Goal: Information Seeking & Learning: Learn about a topic

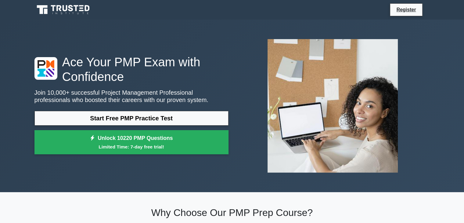
click at [162, 119] on link "Start Free PMP Practice Test" at bounding box center [131, 118] width 194 height 15
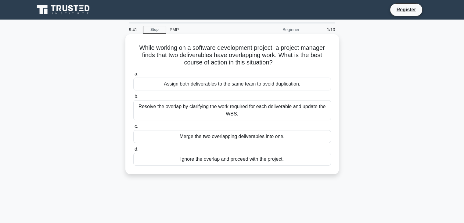
click at [231, 115] on div "Resolve the overlap by clarifying the work required for each deliverable and up…" at bounding box center [232, 110] width 198 height 20
click at [133, 99] on input "b. Resolve the overlap by clarifying the work required for each deliverable and…" at bounding box center [133, 97] width 0 height 4
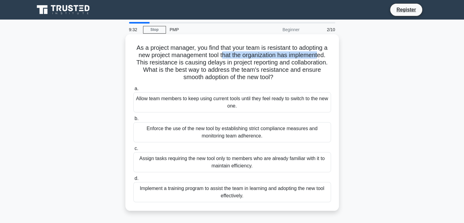
drag, startPoint x: 223, startPoint y: 55, endPoint x: 320, endPoint y: 55, distance: 96.7
click at [320, 55] on h5 "As a project manager, you find that your team is resistant to adopting a new pr…" at bounding box center [232, 62] width 199 height 37
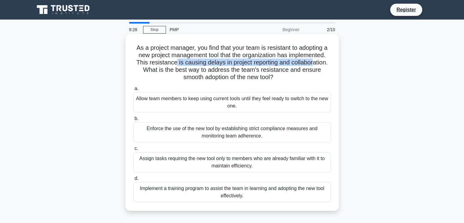
drag, startPoint x: 175, startPoint y: 64, endPoint x: 314, endPoint y: 63, distance: 138.8
click at [314, 63] on h5 "As a project manager, you find that your team is resistant to adopting a new pr…" at bounding box center [232, 62] width 199 height 37
drag, startPoint x: 211, startPoint y: 66, endPoint x: 282, endPoint y: 82, distance: 72.4
click at [282, 82] on div "As a project manager, you find that your team is resistant to adopting a new pr…" at bounding box center [232, 122] width 209 height 171
click at [255, 193] on div "Implement a training program to assist the team in learning and adopting the ne…" at bounding box center [232, 192] width 198 height 20
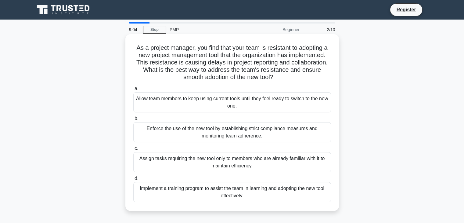
click at [133, 180] on input "d. Implement a training program to assist the team in learning and adopting the…" at bounding box center [133, 178] width 0 height 4
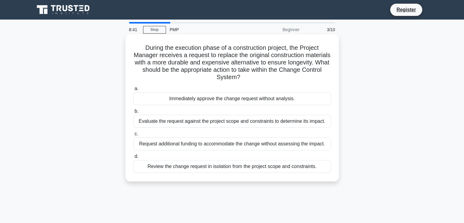
drag, startPoint x: 170, startPoint y: 70, endPoint x: 267, endPoint y: 77, distance: 97.6
click at [267, 77] on h5 "During the execution phase of a construction project, the Project Manager recei…" at bounding box center [232, 62] width 199 height 37
click at [200, 122] on div "Evaluate the request against the project scope and constraints to determine its…" at bounding box center [232, 121] width 198 height 13
click at [133, 113] on input "b. Evaluate the request against the project scope and constraints to determine …" at bounding box center [133, 111] width 0 height 4
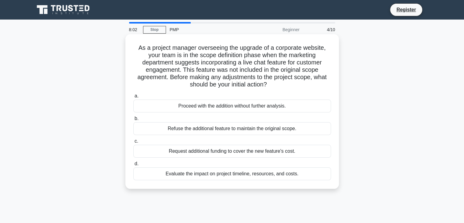
click at [214, 172] on div "Evaluate the impact on project timeline, resources, and costs." at bounding box center [232, 173] width 198 height 13
click at [133, 166] on input "d. Evaluate the impact on project timeline, resources, and costs." at bounding box center [133, 164] width 0 height 4
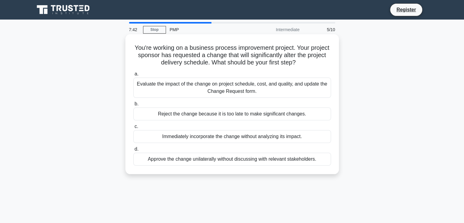
click at [254, 89] on div "Evaluate the impact of the change on project schedule, cost, and quality, and u…" at bounding box center [232, 87] width 198 height 20
click at [133, 76] on input "a. Evaluate the impact of the change on project schedule, cost, and quality, an…" at bounding box center [133, 74] width 0 height 4
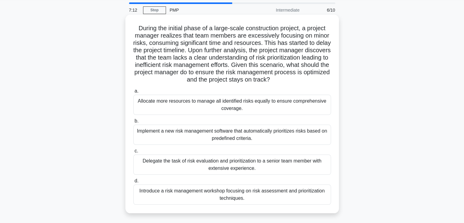
scroll to position [30, 0]
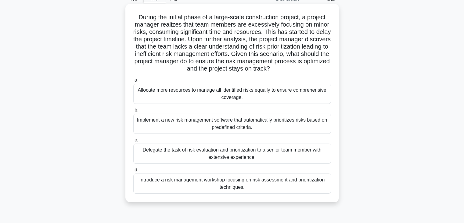
click at [266, 31] on h5 "During the initial phase of a large-scale construction project, a project manag…" at bounding box center [232, 42] width 199 height 59
click at [206, 180] on div "Introduce a risk management workshop focusing on risk assessment and prioritiza…" at bounding box center [232, 183] width 198 height 20
click at [133, 172] on input "d. Introduce a risk management workshop focusing on risk assessment and priorit…" at bounding box center [133, 170] width 0 height 4
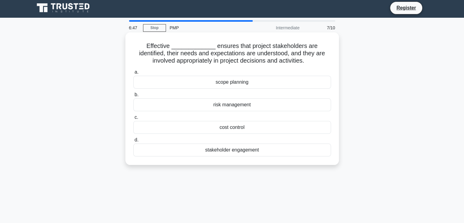
scroll to position [0, 0]
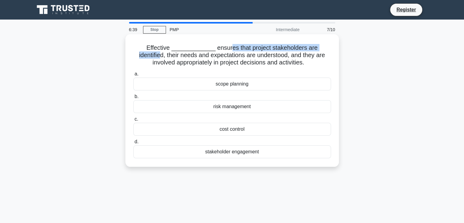
drag, startPoint x: 211, startPoint y: 51, endPoint x: 323, endPoint y: 48, distance: 112.0
click at [323, 48] on h5 "Effective _____________ ensures that project stakeholders are identified, their…" at bounding box center [232, 55] width 199 height 23
click at [237, 154] on div "stakeholder engagement" at bounding box center [232, 151] width 198 height 13
click at [133, 144] on input "d. stakeholder engagement" at bounding box center [133, 142] width 0 height 4
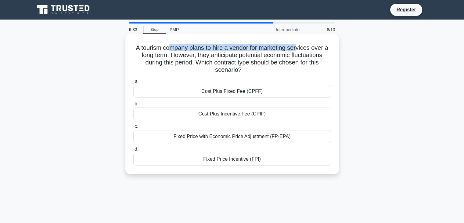
drag, startPoint x: 167, startPoint y: 49, endPoint x: 298, endPoint y: 48, distance: 131.1
click at [298, 48] on h5 "A tourism company plans to hire a vendor for marketing services over a long ter…" at bounding box center [232, 59] width 199 height 30
drag, startPoint x: 201, startPoint y: 60, endPoint x: 262, endPoint y: 71, distance: 61.4
click at [262, 71] on h5 "A tourism company plans to hire a vendor for marketing services over a long ter…" at bounding box center [232, 59] width 199 height 30
click at [181, 51] on h5 "A tourism company plans to hire a vendor for marketing services over a long ter…" at bounding box center [232, 59] width 199 height 30
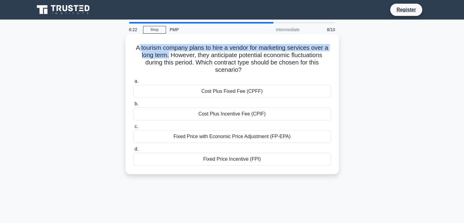
drag, startPoint x: 137, startPoint y: 45, endPoint x: 167, endPoint y: 56, distance: 32.0
click at [167, 56] on h5 "A tourism company plans to hire a vendor for marketing services over a long ter…" at bounding box center [232, 59] width 199 height 30
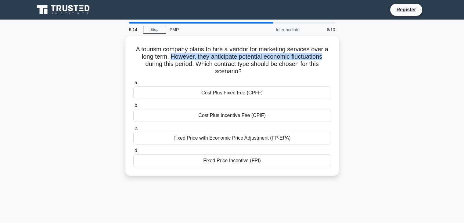
drag, startPoint x: 169, startPoint y: 56, endPoint x: 342, endPoint y: 53, distance: 172.7
click at [342, 53] on div "A tourism company plans to hire a vendor for marketing services over a long ter…" at bounding box center [232, 109] width 403 height 147
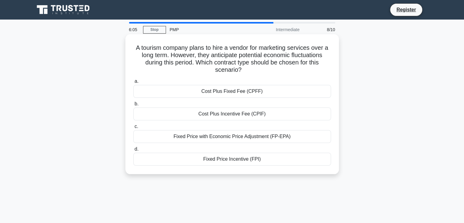
click at [235, 139] on div "Fixed Price with Economic Price Adjustment (FP-EPA)" at bounding box center [232, 136] width 198 height 13
click at [133, 128] on input "c. Fixed Price with Economic Price Adjustment (FP-EPA)" at bounding box center [133, 126] width 0 height 4
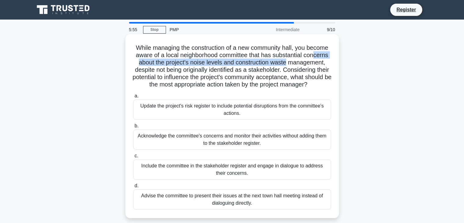
drag, startPoint x: 151, startPoint y: 65, endPoint x: 327, endPoint y: 62, distance: 175.4
click at [327, 62] on h5 "While managing the construction of a new community hall, you become aware of a …" at bounding box center [232, 66] width 199 height 45
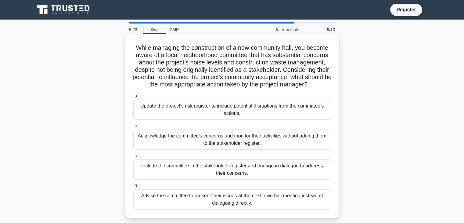
click at [234, 177] on div "Include the committee in the stakeholder register and engage in dialogue to add…" at bounding box center [232, 169] width 198 height 20
click at [133, 158] on input "c. Include the committee in the stakeholder register and engage in dialogue to …" at bounding box center [133, 156] width 0 height 4
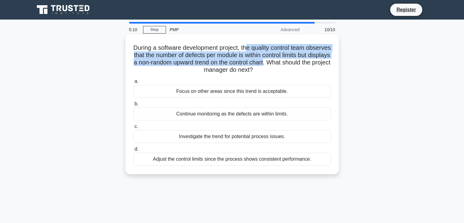
drag, startPoint x: 261, startPoint y: 49, endPoint x: 308, endPoint y: 63, distance: 48.9
click at [308, 63] on h5 "During a software development project, the quality control team observes that t…" at bounding box center [232, 59] width 199 height 30
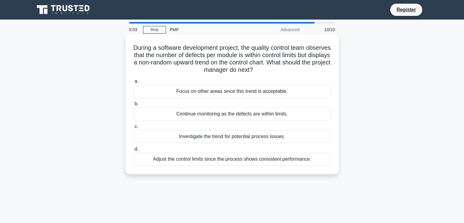
click at [242, 139] on div "Investigate the trend for potential process issues." at bounding box center [232, 136] width 198 height 13
click at [133, 128] on input "c. Investigate the trend for potential process issues." at bounding box center [133, 126] width 0 height 4
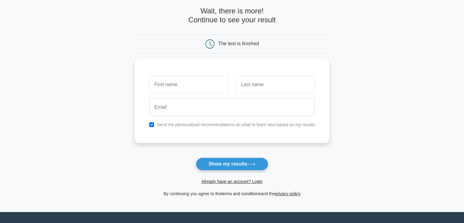
scroll to position [61, 0]
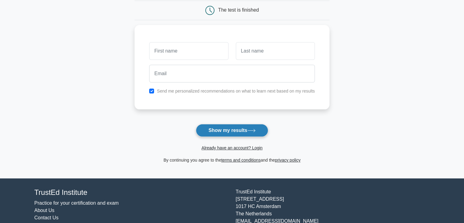
click at [237, 128] on button "Show my results" at bounding box center [232, 130] width 72 height 13
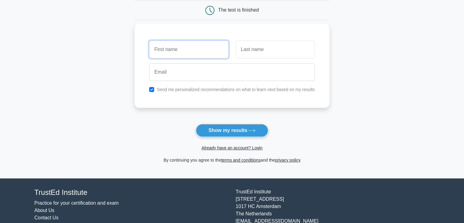
click at [188, 46] on input "text" at bounding box center [188, 50] width 79 height 18
type input "vr"
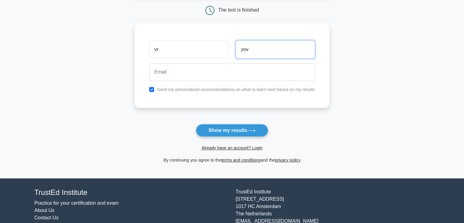
type input "yov"
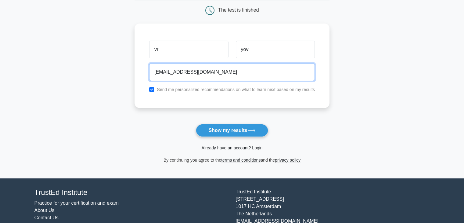
type input "tess@test.com"
click at [196, 124] on button "Show my results" at bounding box center [232, 130] width 72 height 13
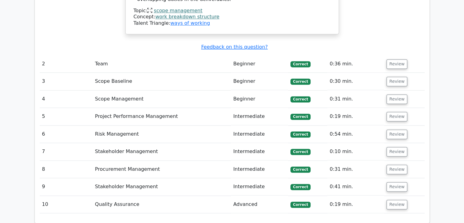
scroll to position [854, 0]
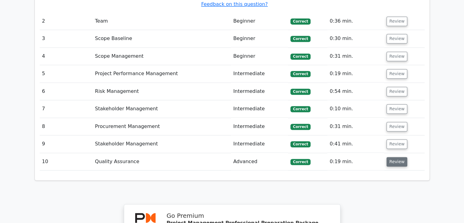
click at [396, 157] on button "Review" at bounding box center [396, 161] width 21 height 9
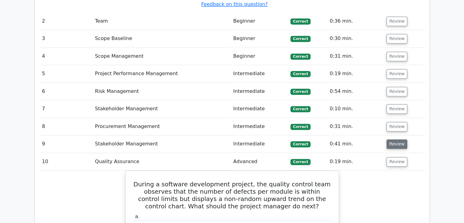
click at [398, 139] on button "Review" at bounding box center [396, 143] width 21 height 9
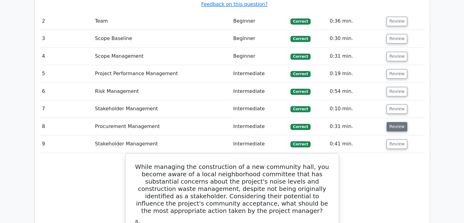
click at [399, 122] on button "Review" at bounding box center [396, 126] width 21 height 9
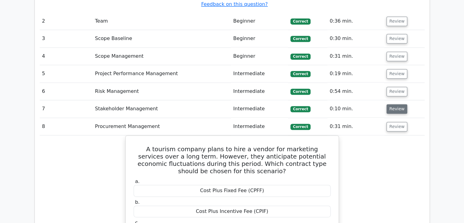
click at [394, 104] on button "Review" at bounding box center [396, 108] width 21 height 9
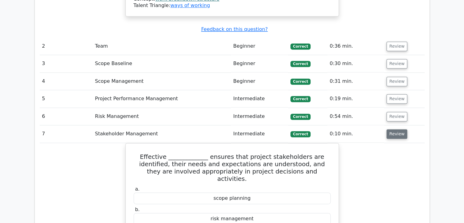
scroll to position [793, 0]
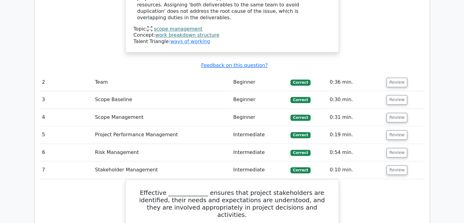
click at [398, 144] on td "Review" at bounding box center [404, 152] width 40 height 17
click at [398, 148] on button "Review" at bounding box center [396, 152] width 21 height 9
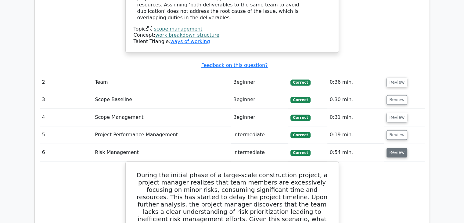
click at [398, 148] on button "Review" at bounding box center [396, 152] width 21 height 9
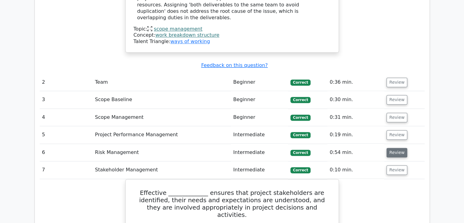
click at [398, 148] on button "Review" at bounding box center [396, 152] width 21 height 9
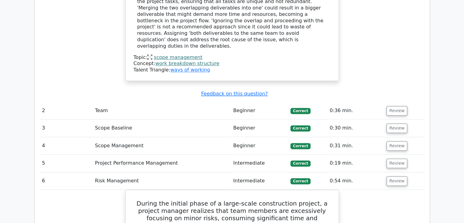
scroll to position [762, 0]
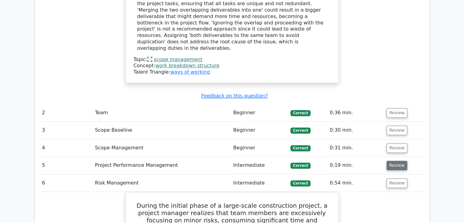
click at [393, 160] on button "Review" at bounding box center [396, 164] width 21 height 9
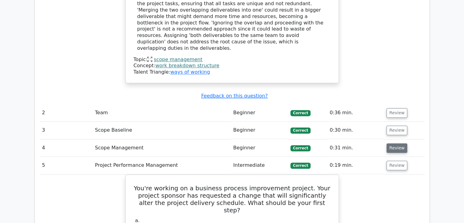
click at [397, 143] on button "Review" at bounding box center [396, 147] width 21 height 9
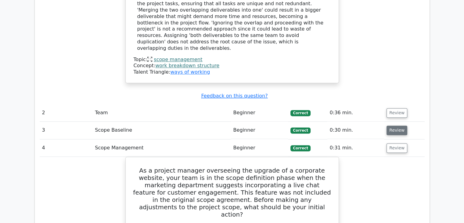
click at [393, 125] on button "Review" at bounding box center [396, 129] width 21 height 9
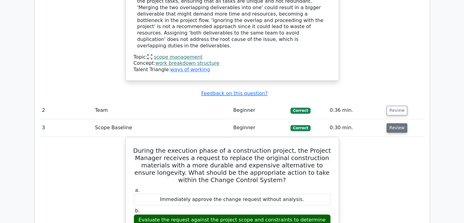
scroll to position [732, 0]
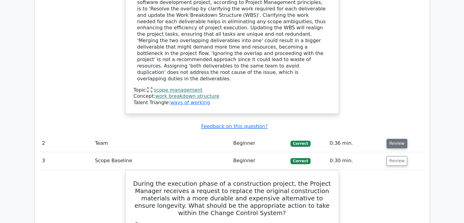
click at [397, 138] on button "Review" at bounding box center [396, 142] width 21 height 9
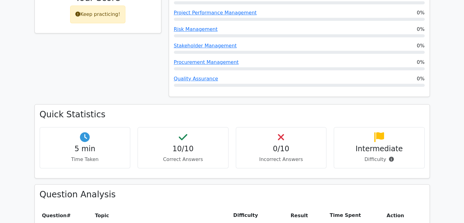
scroll to position [335, 0]
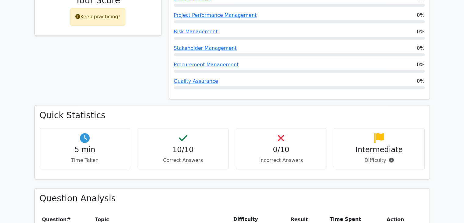
click at [382, 145] on h4 "Intermediate" at bounding box center [379, 149] width 81 height 9
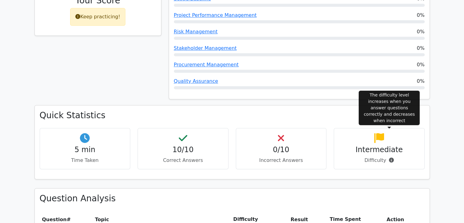
click at [390, 157] on icon at bounding box center [391, 159] width 5 height 5
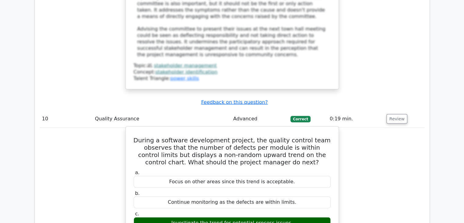
scroll to position [3890, 0]
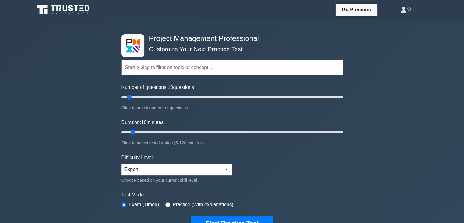
click at [210, 63] on input "text" at bounding box center [231, 67] width 221 height 15
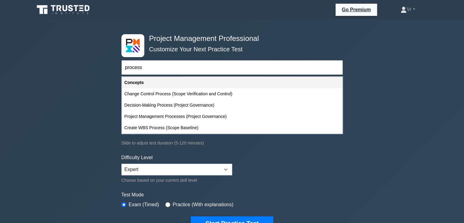
type input "process"
click at [45, 110] on div "Project Management Professional Customize Your Next Practice Test process Topic…" at bounding box center [232, 212] width 464 height 384
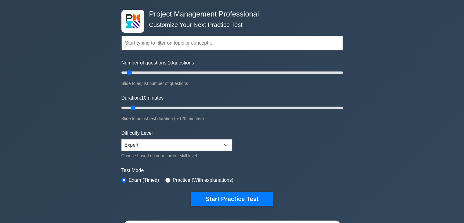
scroll to position [61, 0]
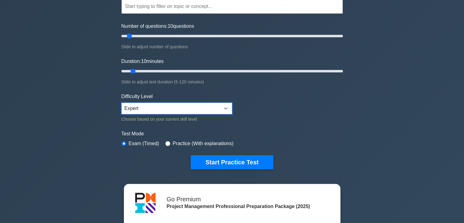
click at [153, 106] on select "Beginner Intermediate Expert" at bounding box center [176, 108] width 111 height 12
click at [93, 108] on div "Project Management Professional Customize Your Next Practice Test Topics Scope …" at bounding box center [232, 151] width 464 height 384
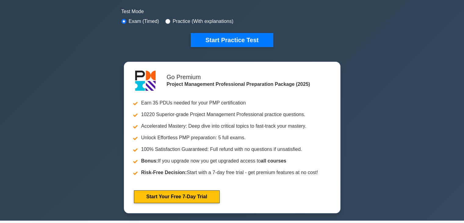
scroll to position [30, 0]
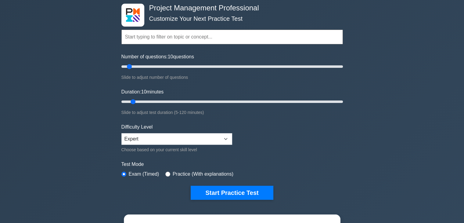
click at [161, 35] on input "text" at bounding box center [231, 37] width 221 height 15
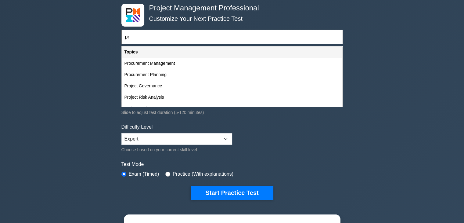
type input "p"
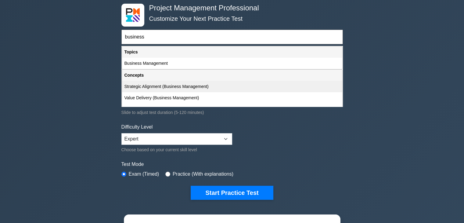
click at [159, 87] on div "Strategic Alignment (Business Management)" at bounding box center [232, 86] width 220 height 11
type input "Strategic Alignment (Business Management)"
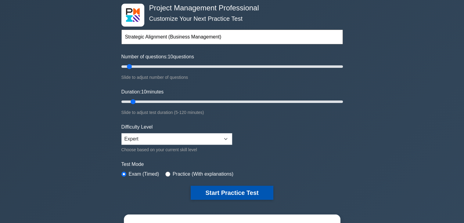
click at [230, 188] on button "Start Practice Test" at bounding box center [232, 192] width 82 height 14
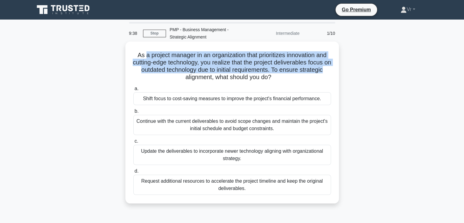
drag, startPoint x: 142, startPoint y: 56, endPoint x: 332, endPoint y: 69, distance: 190.5
click at [332, 69] on div "As a project manager in an organization that prioritizes innovation and cutting…" at bounding box center [232, 122] width 209 height 157
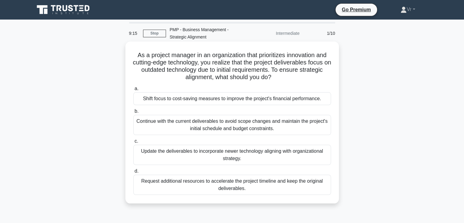
click at [235, 156] on div "Update the deliverables to incorporate newer technology aligning with organizat…" at bounding box center [232, 155] width 198 height 20
click at [133, 143] on input "c. Update the deliverables to incorporate newer technology aligning with organi…" at bounding box center [133, 141] width 0 height 4
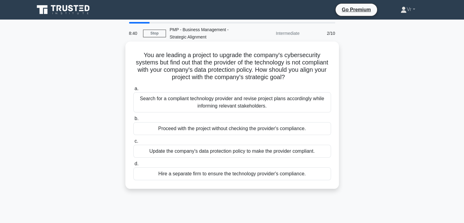
click at [212, 104] on div "Search for a compliant technology provider and revise project plans accordingly…" at bounding box center [232, 102] width 198 height 20
click at [133, 91] on input "a. Search for a compliant technology provider and revise project plans accordin…" at bounding box center [133, 89] width 0 height 4
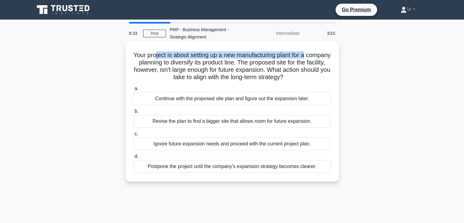
drag, startPoint x: 165, startPoint y: 57, endPoint x: 338, endPoint y: 54, distance: 173.0
click at [338, 54] on div "Your project is about setting up a new manufacturing plant for a company planni…" at bounding box center [231, 111] width 213 height 140
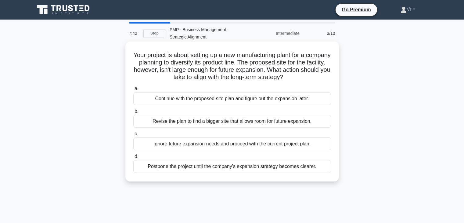
click at [284, 120] on div "Revise the plan to find a bigger site that allows room for future expansion." at bounding box center [232, 121] width 198 height 13
click at [133, 113] on input "b. Revise the plan to find a bigger site that allows room for future expansion." at bounding box center [133, 111] width 0 height 4
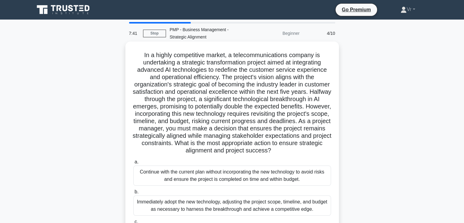
scroll to position [30, 0]
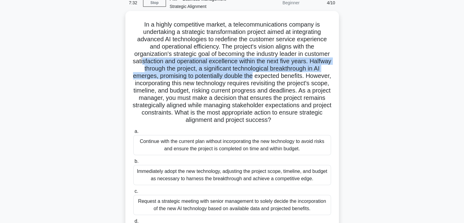
drag, startPoint x: 176, startPoint y: 65, endPoint x: 324, endPoint y: 79, distance: 148.6
click at [324, 79] on h5 "In a highly competitive market, a telecommunications company is undertaking a s…" at bounding box center [232, 72] width 199 height 103
drag, startPoint x: 184, startPoint y: 106, endPoint x: 262, endPoint y: 130, distance: 81.2
click at [262, 124] on h5 "In a highly competitive market, a telecommunications company is undertaking a s…" at bounding box center [232, 72] width 199 height 103
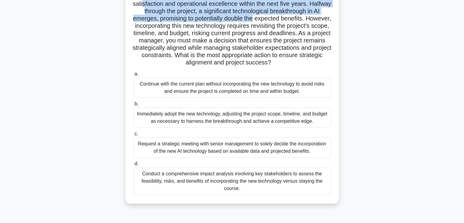
scroll to position [91, 0]
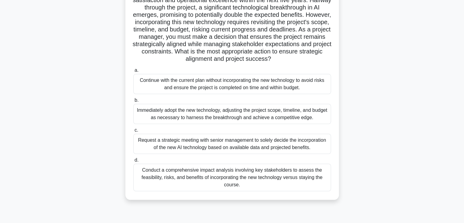
click at [229, 182] on div "Conduct a comprehensive impact analysis involving key stakeholders to assess th…" at bounding box center [232, 176] width 198 height 27
click at [133, 162] on input "d. Conduct a comprehensive impact analysis involving key stakeholders to assess…" at bounding box center [133, 160] width 0 height 4
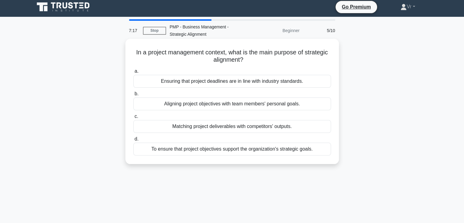
scroll to position [0, 0]
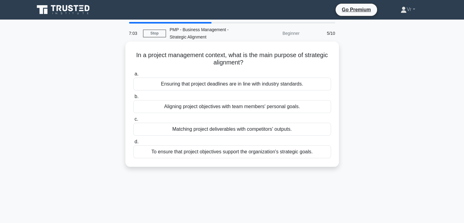
click at [234, 155] on div "To ensure that project objectives support the organization's strategic goals." at bounding box center [232, 151] width 198 height 13
click at [133, 144] on input "d. To ensure that project objectives support the organization's strategic goals." at bounding box center [133, 142] width 0 height 4
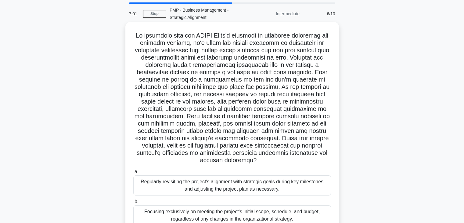
scroll to position [30, 0]
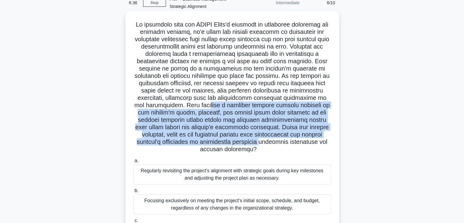
drag, startPoint x: 196, startPoint y: 104, endPoint x: 270, endPoint y: 143, distance: 82.8
click at [270, 143] on h5 ".spinner_0XTQ{transform-origin:center;animation:spinner_y6GP .75s linear infini…" at bounding box center [232, 87] width 199 height 132
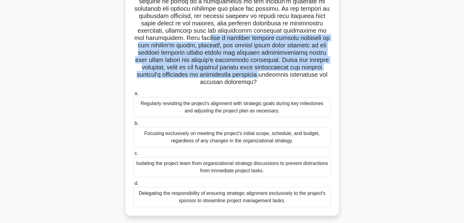
scroll to position [107, 0]
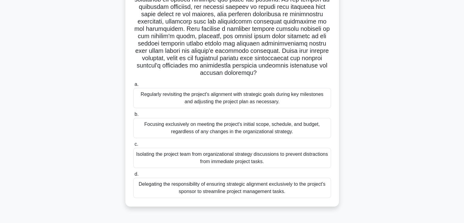
click at [223, 101] on div "Regularly revisiting the project's alignment with strategic goals during key mi…" at bounding box center [232, 98] width 198 height 20
click at [133, 86] on input "a. Regularly revisiting the project's alignment with strategic goals during key…" at bounding box center [133, 84] width 0 height 4
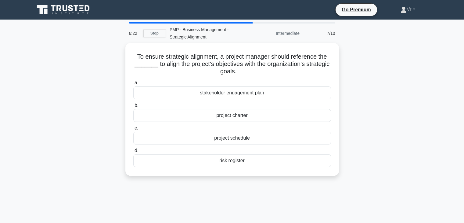
scroll to position [0, 0]
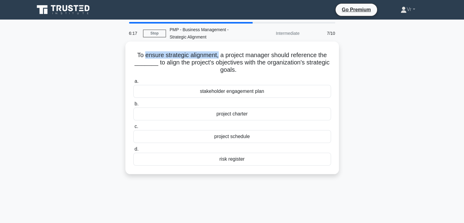
drag, startPoint x: 144, startPoint y: 54, endPoint x: 218, endPoint y: 50, distance: 74.2
click at [218, 50] on div "To ensure strategic alignment, a project manager should reference the _______ t…" at bounding box center [232, 107] width 209 height 127
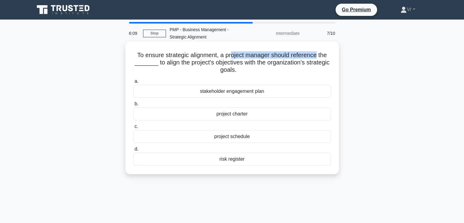
drag, startPoint x: 232, startPoint y: 55, endPoint x: 317, endPoint y: 53, distance: 85.1
click at [317, 53] on h5 "To ensure strategic alignment, a project manager should reference the _______ t…" at bounding box center [232, 62] width 199 height 23
click at [240, 115] on div "project charter" at bounding box center [232, 113] width 198 height 13
click at [133, 106] on input "b. project charter" at bounding box center [133, 104] width 0 height 4
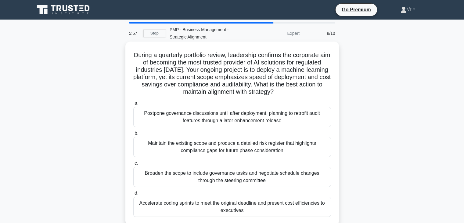
drag, startPoint x: 220, startPoint y: 94, endPoint x: 323, endPoint y: 94, distance: 102.8
click at [323, 94] on h5 "During a quarterly portfolio review, leadership confirms the corporate aim of b…" at bounding box center [232, 73] width 199 height 45
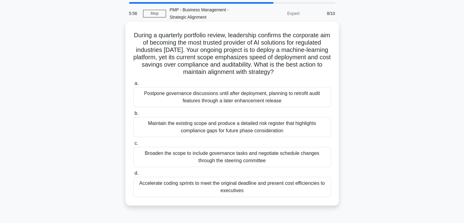
scroll to position [30, 0]
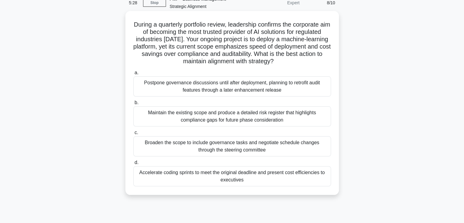
click at [223, 156] on div "Broaden the scope to include governance tasks and negotiate schedule changes th…" at bounding box center [232, 146] width 198 height 20
click at [133, 135] on input "c. Broaden the scope to include governance tasks and negotiate schedule changes…" at bounding box center [133, 133] width 0 height 4
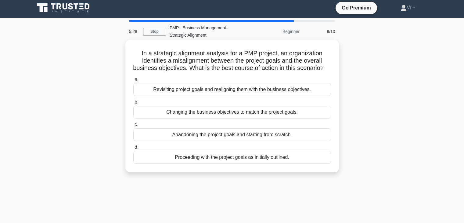
scroll to position [0, 0]
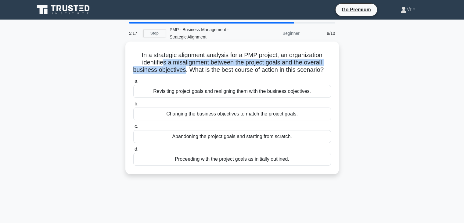
drag, startPoint x: 168, startPoint y: 61, endPoint x: 189, endPoint y: 71, distance: 23.6
click at [189, 71] on h5 "In a strategic alignment analysis for a PMP project, an organization identifies…" at bounding box center [232, 62] width 199 height 23
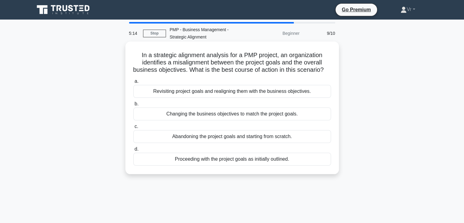
click at [200, 98] on div "Revisiting project goals and realigning them with the business objectives." at bounding box center [232, 91] width 198 height 13
click at [133, 83] on input "a. Revisiting project goals and realigning them with the business objectives." at bounding box center [133, 81] width 0 height 4
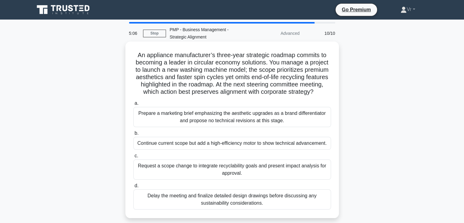
drag, startPoint x: 188, startPoint y: 93, endPoint x: 326, endPoint y: 91, distance: 137.6
click at [326, 91] on h5 "An appliance manufacturer’s three-year strategic roadmap commits to becoming a …" at bounding box center [232, 73] width 199 height 45
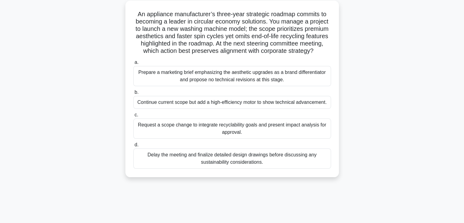
scroll to position [30, 0]
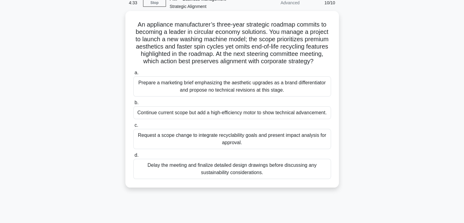
click at [189, 138] on div "Request a scope change to integrate recyclability goals and present impact anal…" at bounding box center [232, 139] width 198 height 20
click at [133, 127] on input "c. Request a scope change to integrate recyclability goals and present impact a…" at bounding box center [133, 125] width 0 height 4
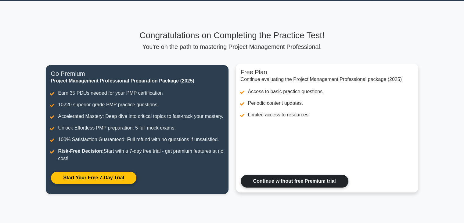
scroll to position [101, 0]
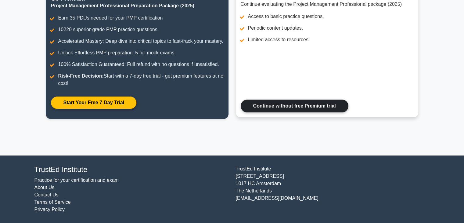
click at [313, 109] on link "Continue without free Premium trial" at bounding box center [295, 105] width 108 height 13
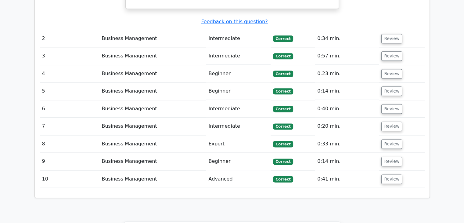
scroll to position [671, 0]
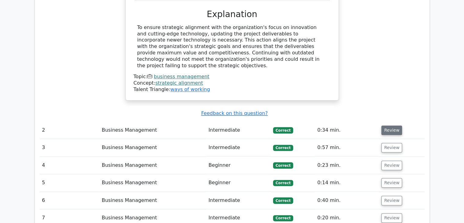
click at [387, 125] on button "Review" at bounding box center [391, 129] width 21 height 9
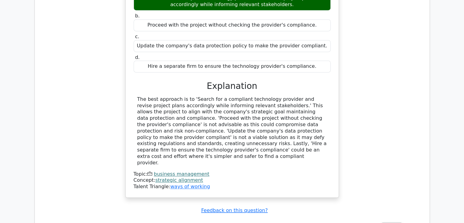
scroll to position [884, 0]
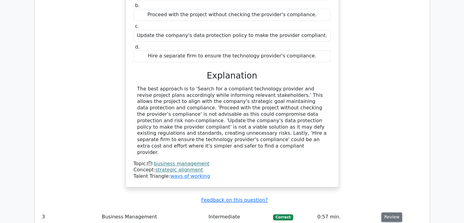
click at [385, 212] on button "Review" at bounding box center [391, 216] width 21 height 9
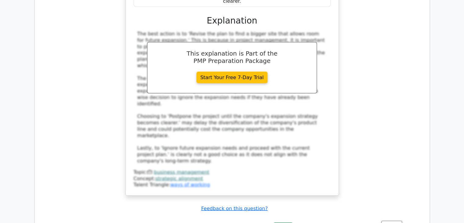
scroll to position [1250, 0]
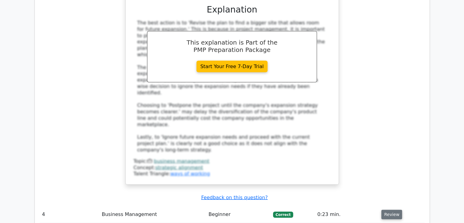
click at [391, 210] on button "Review" at bounding box center [391, 214] width 21 height 9
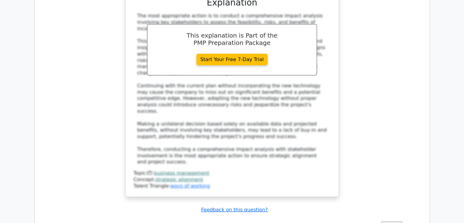
scroll to position [1769, 0]
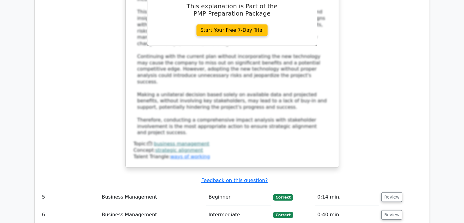
click at [391, 188] on td "Review" at bounding box center [401, 196] width 45 height 17
click at [391, 192] on button "Review" at bounding box center [391, 196] width 21 height 9
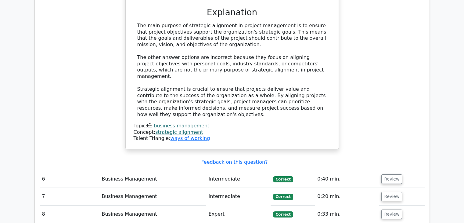
scroll to position [2074, 0]
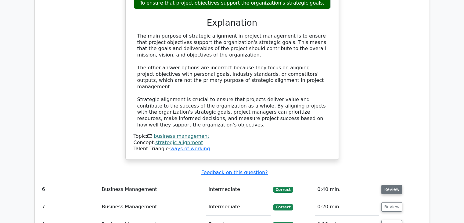
click at [387, 185] on button "Review" at bounding box center [391, 189] width 21 height 9
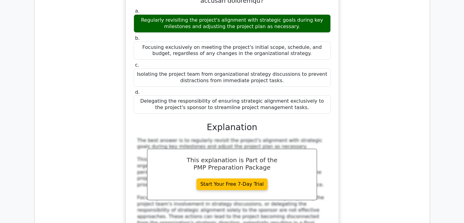
scroll to position [2470, 0]
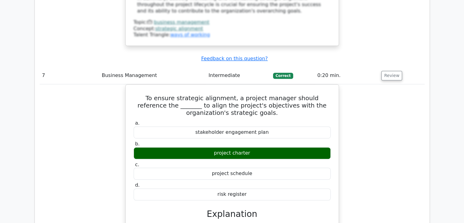
scroll to position [2684, 0]
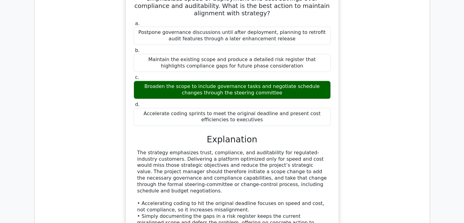
scroll to position [3080, 0]
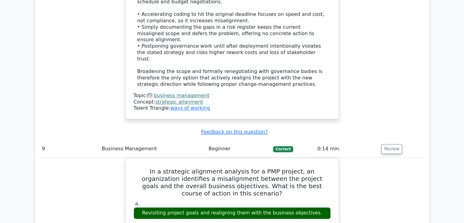
scroll to position [3416, 0]
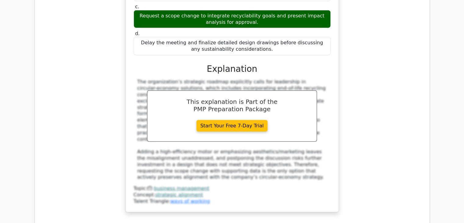
scroll to position [3944, 0]
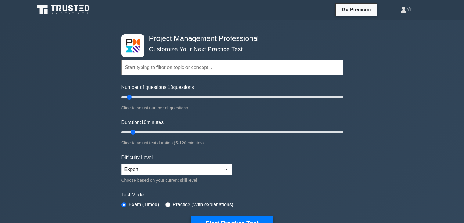
click at [165, 68] on input "text" at bounding box center [231, 67] width 221 height 15
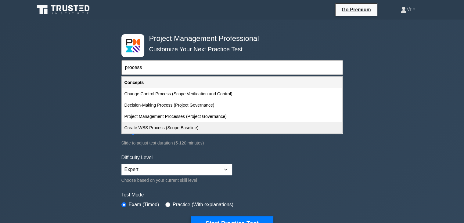
click at [164, 128] on div "Create WBS Process (Scope Baseline)" at bounding box center [232, 127] width 220 height 11
type input "Create WBS Process (Scope Baseline)"
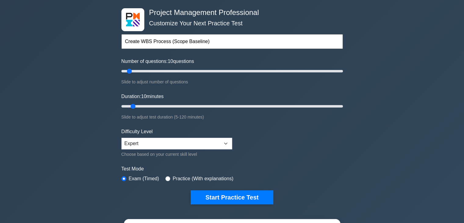
scroll to position [61, 0]
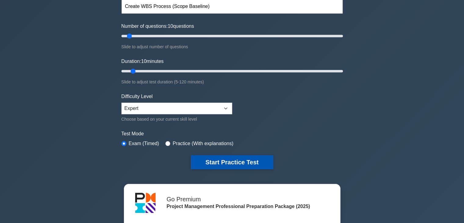
click at [237, 165] on button "Start Practice Test" at bounding box center [232, 162] width 82 height 14
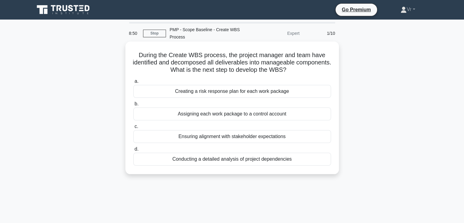
click at [224, 139] on div "Ensuring alignment with stakeholder expectations" at bounding box center [232, 136] width 198 height 13
click at [133, 128] on input "c. Ensuring alignment with stakeholder expectations" at bounding box center [133, 126] width 0 height 4
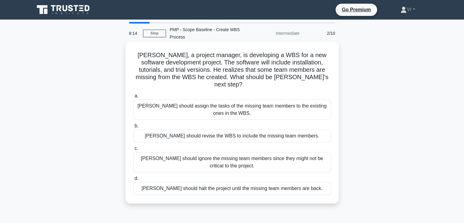
click at [227, 129] on div "[PERSON_NAME] should revise the WBS to include the missing team members." at bounding box center [232, 135] width 198 height 13
click at [270, 129] on div "[PERSON_NAME] should revise the WBS to include the missing team members." at bounding box center [232, 135] width 198 height 13
click at [133, 128] on input "b. [PERSON_NAME] should revise the WBS to include the missing team members." at bounding box center [133, 126] width 0 height 4
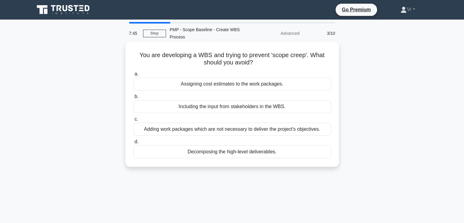
click at [227, 155] on div "Decomposing the high-level deliverables." at bounding box center [232, 151] width 198 height 13
click at [133, 144] on input "d. Decomposing the high-level deliverables." at bounding box center [133, 142] width 0 height 4
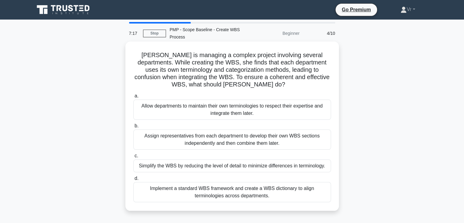
click at [249, 197] on div "Implement a standard WBS framework and create a WBS dictionary to align termino…" at bounding box center [232, 192] width 198 height 20
click at [133, 180] on input "d. Implement a standard WBS framework and create a WBS dictionary to align term…" at bounding box center [133, 178] width 0 height 4
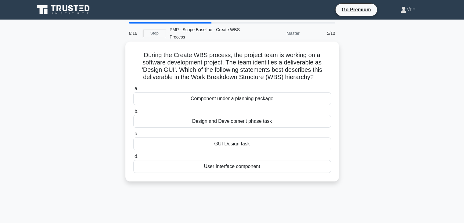
click at [231, 124] on div "Design and Development phase task" at bounding box center [232, 121] width 198 height 13
click at [133, 113] on input "b. Design and Development phase task" at bounding box center [133, 111] width 0 height 4
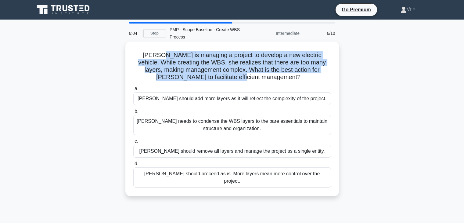
drag, startPoint x: 155, startPoint y: 57, endPoint x: 277, endPoint y: 76, distance: 124.1
click at [277, 76] on h5 "Kate is managing a project to develop a new electric vehicle. While creating th…" at bounding box center [232, 66] width 199 height 30
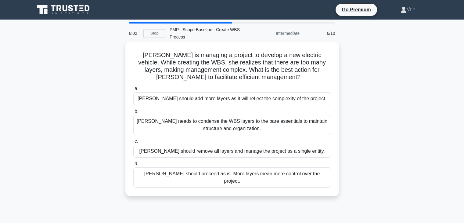
click at [277, 81] on h5 "Kate is managing a project to develop a new electric vehicle. While creating th…" at bounding box center [232, 66] width 199 height 30
click at [243, 132] on div "Kate needs to condense the WBS layers to the bare essentials to maintain struct…" at bounding box center [232, 125] width 198 height 20
click at [133, 113] on input "b. Kate needs to condense the WBS layers to the bare essentials to maintain str…" at bounding box center [133, 111] width 0 height 4
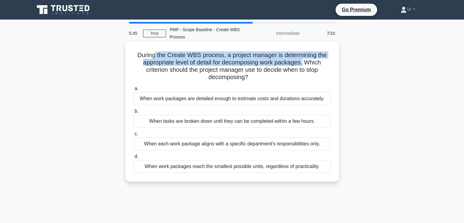
drag, startPoint x: 156, startPoint y: 58, endPoint x: 304, endPoint y: 64, distance: 148.6
click at [304, 64] on h5 "During the Create WBS process, a project manager is determining the appropriate…" at bounding box center [232, 66] width 199 height 30
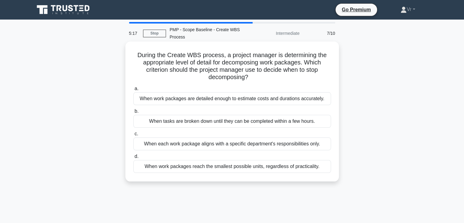
click at [261, 101] on div "When work packages are detailed enough to estimate costs and durations accurate…" at bounding box center [232, 98] width 198 height 13
click at [133, 91] on input "a. When work packages are detailed enough to estimate costs and durations accur…" at bounding box center [133, 89] width 0 height 4
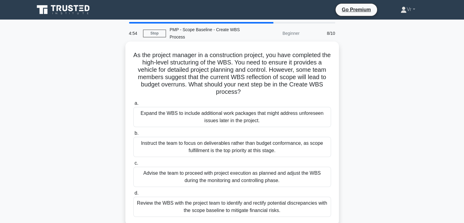
drag, startPoint x: 278, startPoint y: 77, endPoint x: 331, endPoint y: 91, distance: 54.1
click at [331, 91] on h5 "As the project manager in a construction project, you have completed the high-l…" at bounding box center [232, 73] width 199 height 45
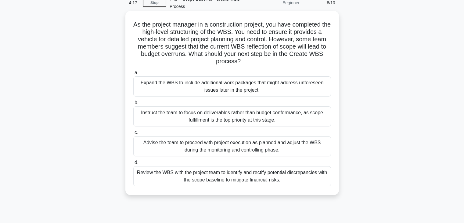
click at [233, 177] on div "Review the WBS with the project team to identify and rectify potential discrepa…" at bounding box center [232, 176] width 198 height 20
click at [133, 164] on input "d. Review the WBS with the project team to identify and rectify potential discr…" at bounding box center [133, 162] width 0 height 4
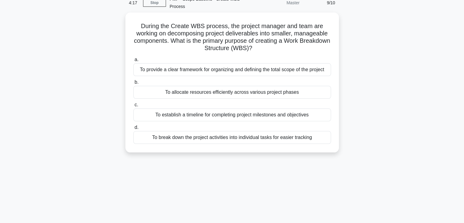
scroll to position [0, 0]
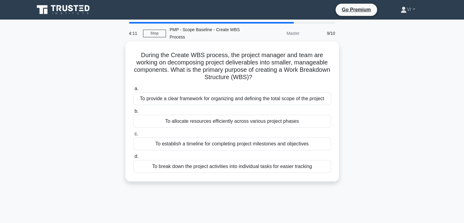
drag, startPoint x: 192, startPoint y: 74, endPoint x: 271, endPoint y: 82, distance: 79.2
click at [271, 82] on div "During the Create WBS process, the project manager and team are working on deco…" at bounding box center [232, 111] width 209 height 135
click at [231, 97] on div "To provide a clear framework for organizing and defining the total scope of the…" at bounding box center [232, 98] width 198 height 13
click at [133, 91] on input "a. To provide a clear framework for organizing and defining the total scope of …" at bounding box center [133, 89] width 0 height 4
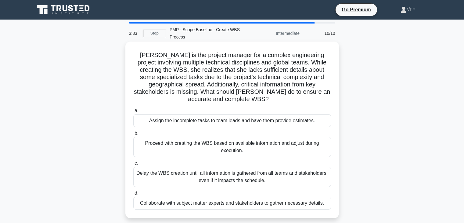
click at [201, 204] on div "Collaborate with subject matter experts and stakeholders to gather necessary de…" at bounding box center [232, 202] width 198 height 13
click at [133, 195] on input "d. Collaborate with subject matter experts and stakeholders to gather necessary…" at bounding box center [133, 193] width 0 height 4
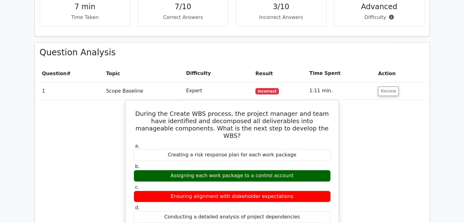
scroll to position [427, 0]
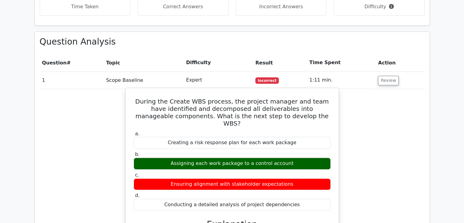
drag, startPoint x: 137, startPoint y: 70, endPoint x: 332, endPoint y: 161, distance: 215.0
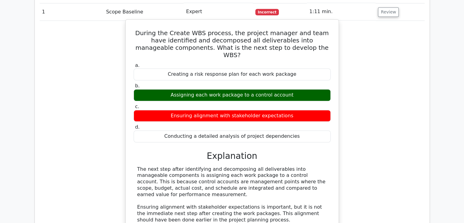
scroll to position [488, 0]
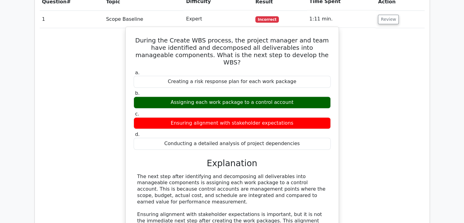
click at [334, 113] on div "During the Create WBS process, the project manager and team have identified and…" at bounding box center [232, 175] width 208 height 293
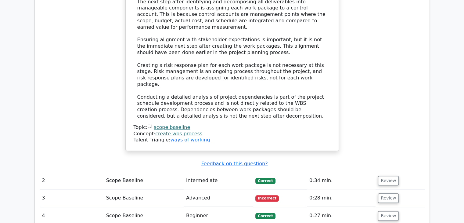
scroll to position [701, 0]
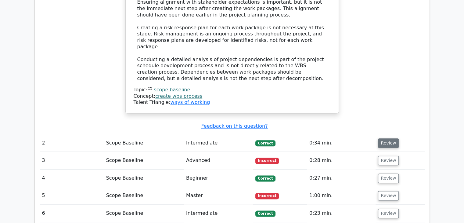
click at [382, 138] on button "Review" at bounding box center [388, 142] width 21 height 9
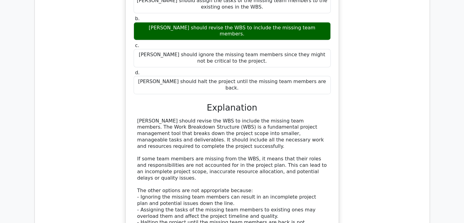
scroll to position [1067, 0]
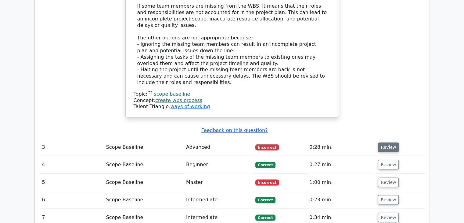
click at [385, 142] on button "Review" at bounding box center [388, 146] width 21 height 9
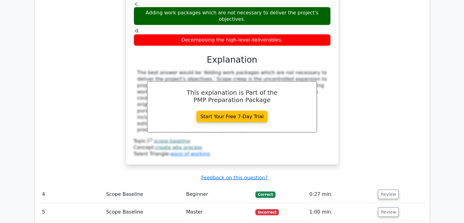
scroll to position [1342, 0]
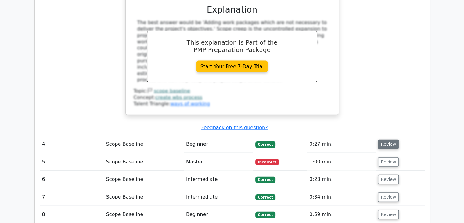
click at [389, 139] on button "Review" at bounding box center [388, 143] width 21 height 9
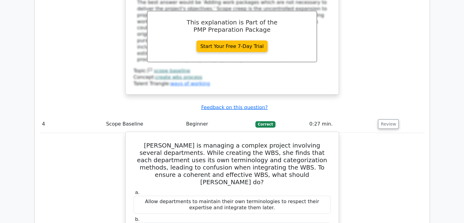
scroll to position [1372, 0]
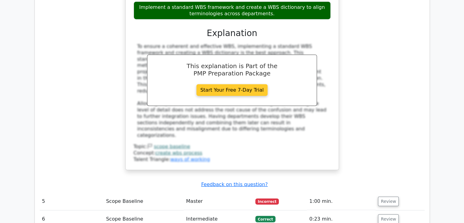
scroll to position [1647, 0]
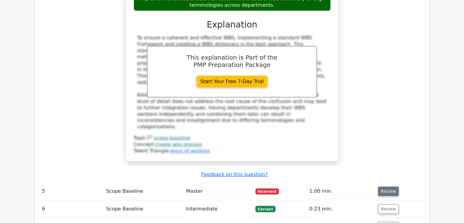
click at [390, 186] on button "Review" at bounding box center [388, 190] width 21 height 9
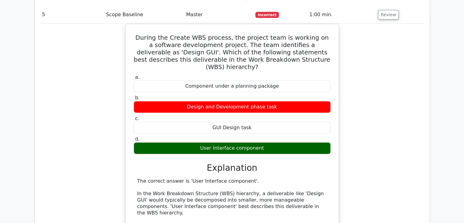
scroll to position [1830, 0]
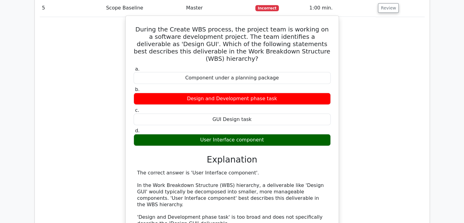
drag, startPoint x: 205, startPoint y: 109, endPoint x: 302, endPoint y: 109, distance: 97.0
click at [302, 170] on div "The correct answer is 'User Interface component'. In the Work Breakdown Structu…" at bounding box center [232, 221] width 190 height 102
click at [222, 170] on div "The correct answer is 'User Interface component'. In the Work Breakdown Structu…" at bounding box center [232, 221] width 190 height 102
drag, startPoint x: 234, startPoint y: 107, endPoint x: 279, endPoint y: 116, distance: 45.5
click at [287, 170] on div "The correct answer is 'User Interface component'. In the Work Breakdown Structu…" at bounding box center [232, 221] width 190 height 102
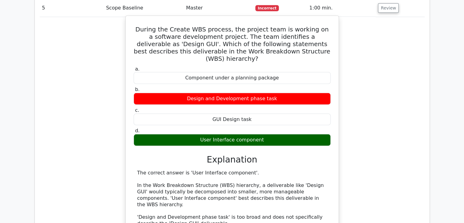
click at [233, 170] on div "The correct answer is 'User Interface component'. In the Work Breakdown Structu…" at bounding box center [232, 221] width 190 height 102
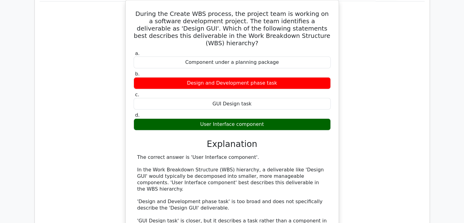
scroll to position [1860, 0]
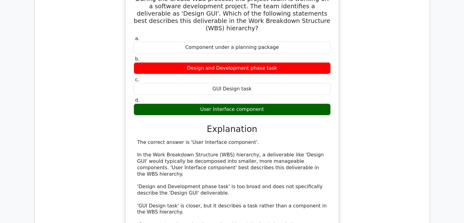
drag, startPoint x: 253, startPoint y: 105, endPoint x: 291, endPoint y: 104, distance: 38.1
click at [291, 139] on div "The correct answer is 'User Interface component'. In the Work Breakdown Structu…" at bounding box center [232, 190] width 190 height 102
click at [215, 139] on div "The correct answer is 'User Interface component'. In the Work Breakdown Structu…" at bounding box center [232, 190] width 190 height 102
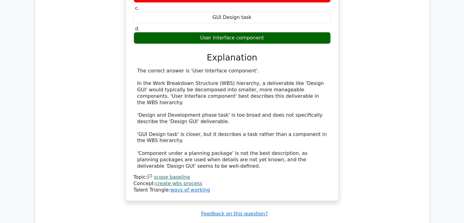
scroll to position [1952, 0]
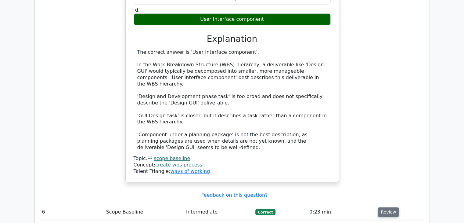
click at [381, 207] on button "Review" at bounding box center [388, 211] width 21 height 9
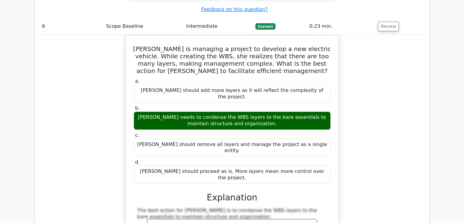
scroll to position [2257, 0]
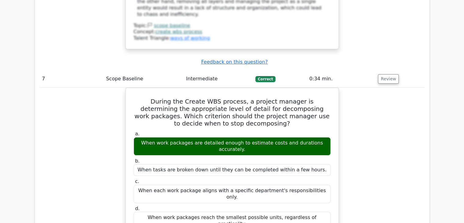
scroll to position [2531, 0]
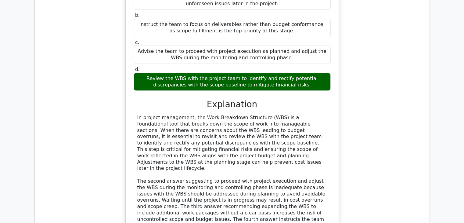
scroll to position [2867, 0]
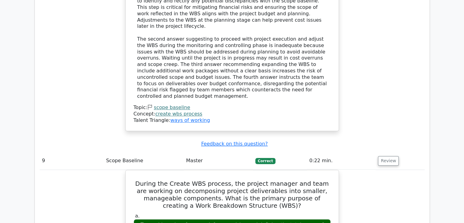
scroll to position [3111, 0]
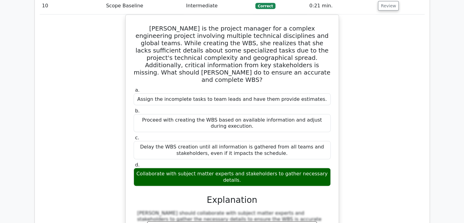
scroll to position [3599, 0]
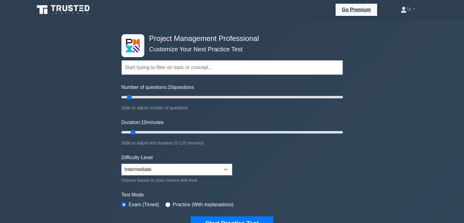
click at [199, 70] on input "text" at bounding box center [231, 67] width 221 height 15
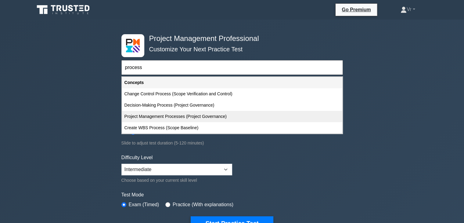
click at [201, 120] on div "Project Management Processes (Project Governance)" at bounding box center [232, 116] width 220 height 11
type input "Project Management Processes (Project Governance)"
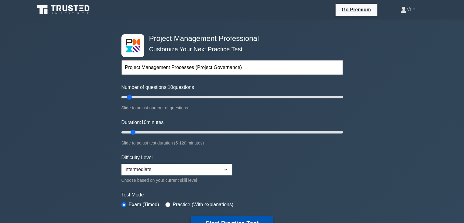
click at [210, 218] on button "Start Practice Test" at bounding box center [232, 223] width 82 height 14
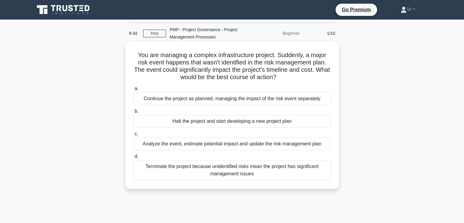
click at [285, 148] on div "Analyze the event, estimate potential impact and update the risk management plan" at bounding box center [232, 143] width 198 height 13
click at [133, 136] on input "c. Analyze the event, estimate potential impact and update the risk management …" at bounding box center [133, 134] width 0 height 4
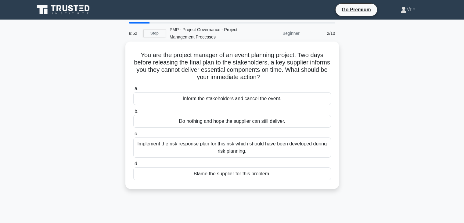
click at [213, 99] on div "Inform the stakeholders and cancel the event." at bounding box center [232, 98] width 198 height 13
click at [133, 91] on input "a. Inform the stakeholders and cancel the event." at bounding box center [133, 89] width 0 height 4
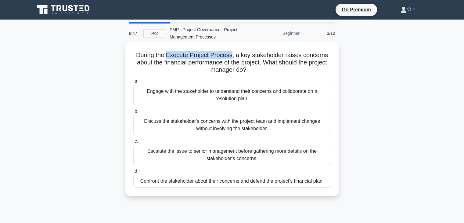
drag, startPoint x: 168, startPoint y: 54, endPoint x: 231, endPoint y: 52, distance: 63.2
click at [231, 52] on h5 "During the Execute Project Process, a key stakeholder raises concerns about the…" at bounding box center [232, 62] width 199 height 23
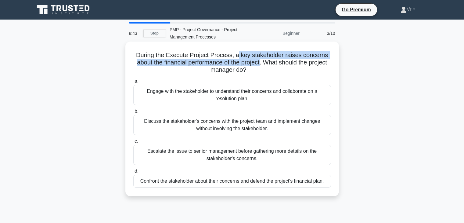
drag, startPoint x: 237, startPoint y: 55, endPoint x: 260, endPoint y: 59, distance: 23.0
click at [260, 59] on h5 "During the Execute Project Process, a key stakeholder raises concerns about the…" at bounding box center [232, 62] width 199 height 23
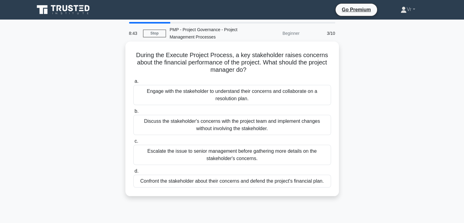
click at [277, 60] on h5 "During the Execute Project Process, a key stakeholder raises concerns about the…" at bounding box center [232, 62] width 199 height 23
click at [259, 68] on h5 "During the Execute Project Process, a key stakeholder raises concerns about the…" at bounding box center [232, 62] width 199 height 23
click at [257, 96] on div "Engage with the stakeholder to understand their concerns and collaborate on a r…" at bounding box center [232, 95] width 198 height 20
click at [133, 83] on input "a. Engage with the stakeholder to understand their concerns and collaborate on …" at bounding box center [133, 81] width 0 height 4
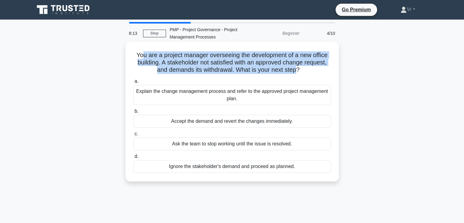
drag, startPoint x: 142, startPoint y: 55, endPoint x: 297, endPoint y: 73, distance: 156.3
click at [297, 73] on h5 "You are a project manager overseeing the development of a new office building. …" at bounding box center [232, 62] width 199 height 23
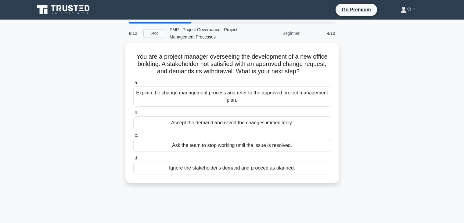
click at [379, 106] on div "You are a project manager overseeing the development of a new office building. …" at bounding box center [232, 116] width 403 height 147
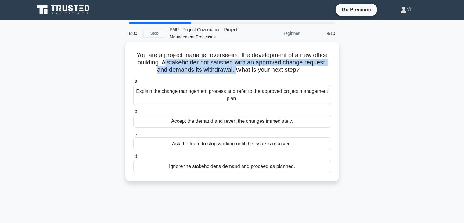
drag, startPoint x: 165, startPoint y: 64, endPoint x: 237, endPoint y: 67, distance: 72.7
click at [237, 67] on h5 "You are a project manager overseeing the development of a new office building. …" at bounding box center [232, 62] width 199 height 23
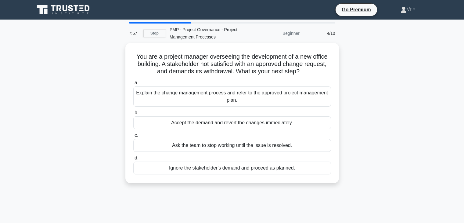
click at [360, 77] on div "You are a project manager overseeing the development of a new office building. …" at bounding box center [232, 116] width 403 height 147
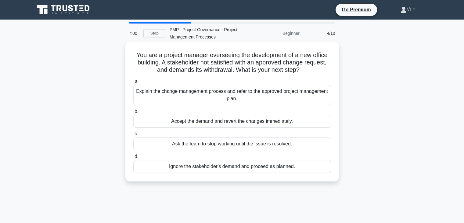
click at [243, 99] on div "Explain the change management process and refer to the approved project managem…" at bounding box center [232, 95] width 198 height 20
click at [133, 83] on input "a. Explain the change management process and refer to the approved project mana…" at bounding box center [133, 81] width 0 height 4
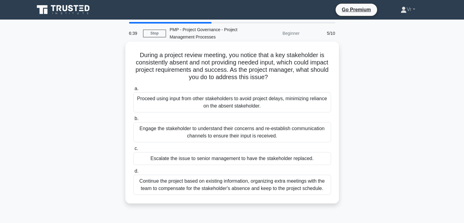
click at [183, 127] on div "Engage the stakeholder to understand their concerns and re-establish communicat…" at bounding box center [232, 132] width 198 height 20
click at [133, 120] on input "b. Engage the stakeholder to understand their concerns and re-establish communi…" at bounding box center [133, 119] width 0 height 4
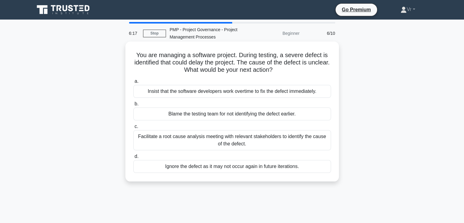
click at [209, 138] on div "Facilitate a root cause analysis meeting with relevant stakeholders to identify…" at bounding box center [232, 140] width 198 height 20
click at [133, 128] on input "c. Facilitate a root cause analysis meeting with relevant stakeholders to ident…" at bounding box center [133, 126] width 0 height 4
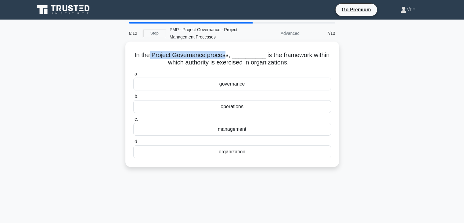
drag, startPoint x: 152, startPoint y: 55, endPoint x: 227, endPoint y: 56, distance: 74.7
click at [227, 56] on h5 "In the Project Governance process, __________ is the framework within which aut…" at bounding box center [232, 58] width 199 height 15
click at [233, 55] on h5 "In the Project Governance process, __________ is the framework within which aut…" at bounding box center [232, 58] width 199 height 15
click at [224, 86] on div "governance" at bounding box center [232, 83] width 198 height 13
click at [133, 76] on input "a. governance" at bounding box center [133, 74] width 0 height 4
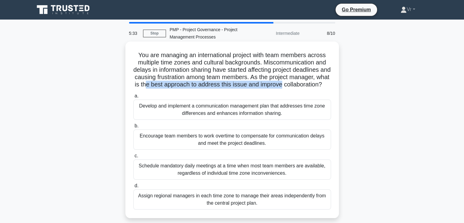
drag, startPoint x: 176, startPoint y: 83, endPoint x: 331, endPoint y: 82, distance: 155.2
click at [331, 82] on h5 "You are managing an international project with team members across multiple tim…" at bounding box center [232, 69] width 199 height 37
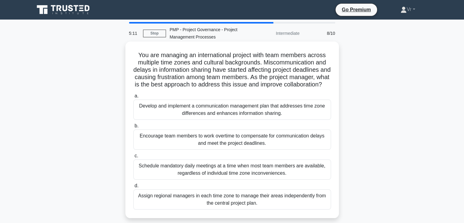
click at [205, 120] on div "Develop and implement a communication management plan that addresses time zone …" at bounding box center [232, 109] width 198 height 20
click at [133, 98] on input "a. Develop and implement a communication management plan that addresses time zo…" at bounding box center [133, 96] width 0 height 4
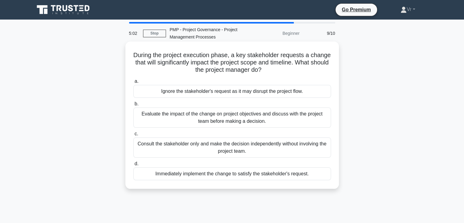
drag, startPoint x: 186, startPoint y: 56, endPoint x: 282, endPoint y: 72, distance: 96.8
click at [282, 72] on h5 "During the project execution phase, a key stakeholder requests a change that wi…" at bounding box center [232, 62] width 199 height 23
click at [211, 120] on div "Evaluate the impact of the change on project objectives and discuss with the pr…" at bounding box center [232, 117] width 198 height 20
click at [133, 106] on input "b. Evaluate the impact of the change on project objectives and discuss with the…" at bounding box center [133, 104] width 0 height 4
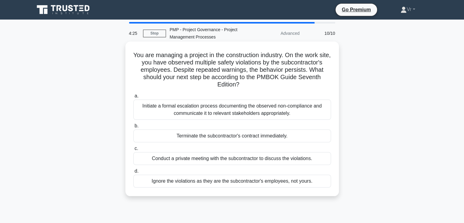
click at [195, 112] on div "Initiate a formal escalation process documenting the observed non-compliance an…" at bounding box center [232, 109] width 198 height 20
click at [133, 98] on input "a. Initiate a formal escalation process documenting the observed non-compliance…" at bounding box center [133, 96] width 0 height 4
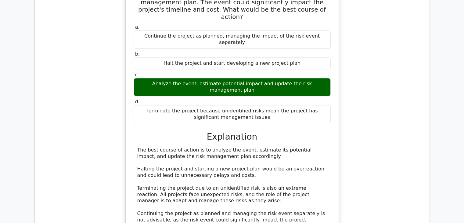
scroll to position [671, 0]
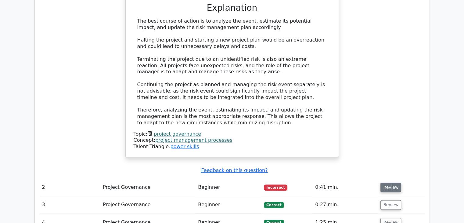
click at [390, 182] on button "Review" at bounding box center [390, 186] width 21 height 9
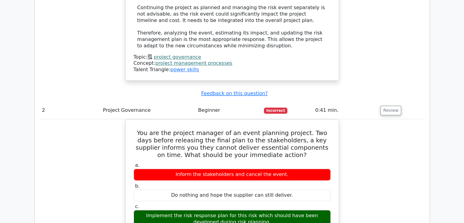
scroll to position [762, 0]
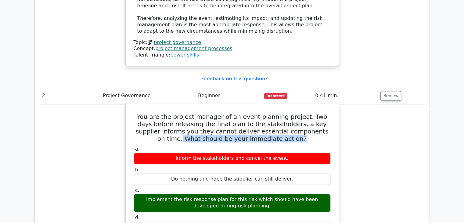
drag, startPoint x: 311, startPoint y: 82, endPoint x: 300, endPoint y: 88, distance: 12.7
click at [300, 113] on h5 "You are the project manager of an event planning project. Two days before relea…" at bounding box center [232, 127] width 198 height 29
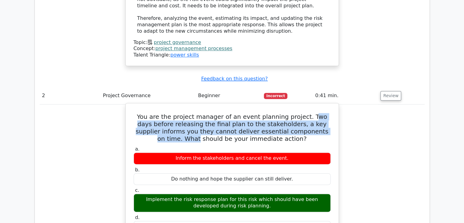
drag, startPoint x: 302, startPoint y: 66, endPoint x: 328, endPoint y: 82, distance: 30.7
click at [328, 113] on h5 "You are the project manager of an event planning project. Two days before relea…" at bounding box center [232, 127] width 198 height 29
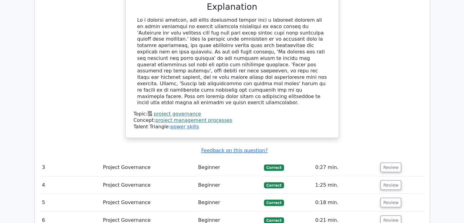
scroll to position [1006, 0]
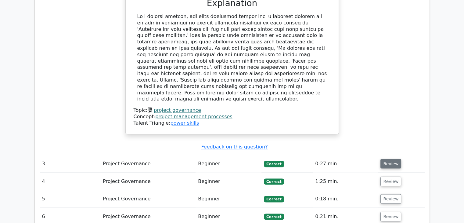
click at [392, 159] on button "Review" at bounding box center [390, 163] width 21 height 9
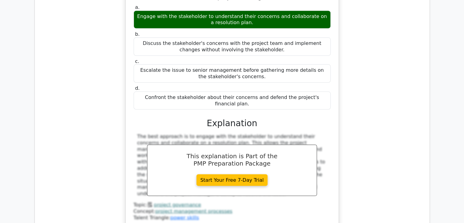
scroll to position [1250, 0]
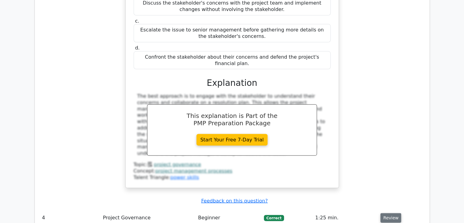
click at [392, 213] on button "Review" at bounding box center [390, 217] width 21 height 9
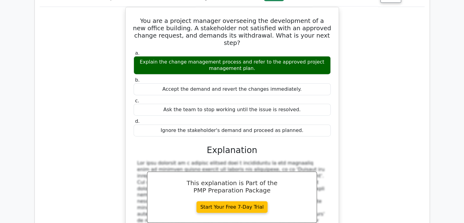
scroll to position [1555, 0]
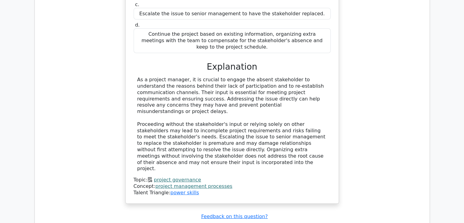
scroll to position [1891, 0]
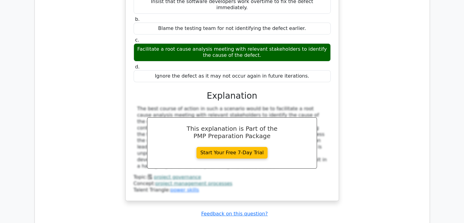
scroll to position [2226, 0]
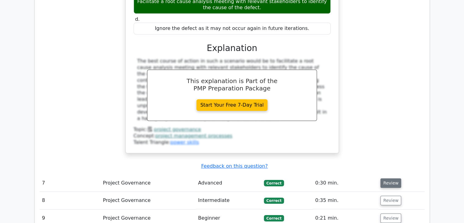
click at [387, 178] on button "Review" at bounding box center [390, 182] width 21 height 9
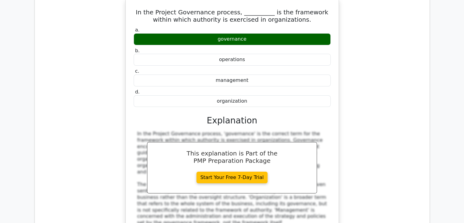
scroll to position [2470, 0]
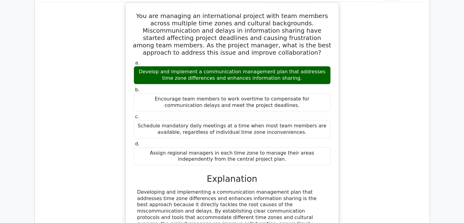
scroll to position [2745, 0]
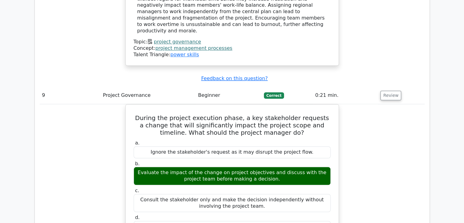
scroll to position [3141, 0]
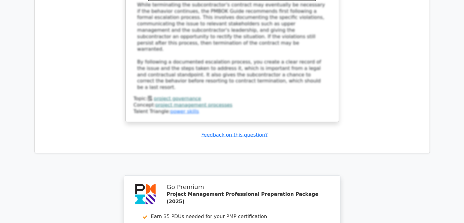
scroll to position [3660, 0]
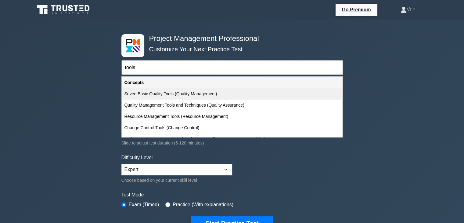
scroll to position [7, 0]
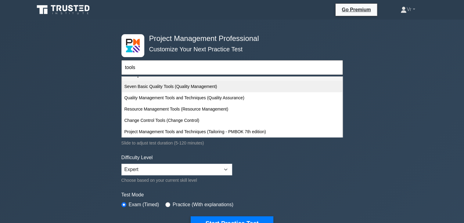
click at [169, 86] on div "Seven Basic Quality Tools (Quality Management)" at bounding box center [232, 86] width 220 height 11
type input "Seven Basic Quality Tools (Quality Management)"
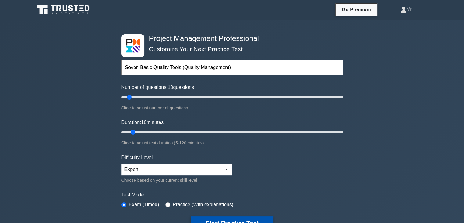
click at [217, 218] on button "Start Practice Test" at bounding box center [232, 223] width 82 height 14
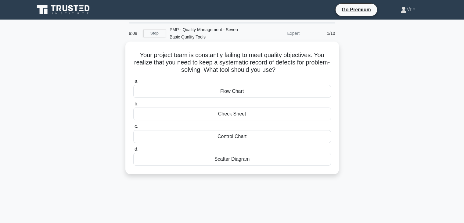
drag, startPoint x: 224, startPoint y: 54, endPoint x: 300, endPoint y: 72, distance: 77.8
click at [300, 72] on h5 "Your project team is constantly failing to meet quality objectives. You realize…" at bounding box center [232, 62] width 199 height 23
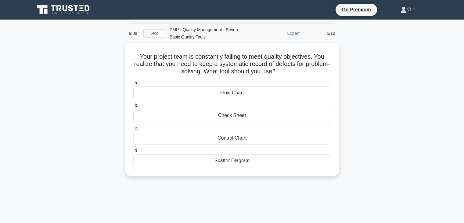
copy h5 "failing to meet quality objectives. You realize that you need to keep a systema…"
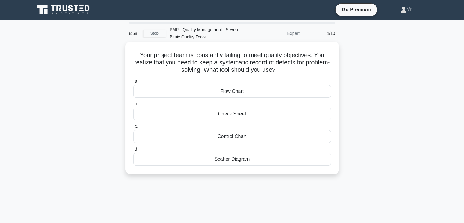
click at [249, 118] on div "Check Sheet" at bounding box center [232, 113] width 198 height 13
click at [133, 106] on input "b. Check Sheet" at bounding box center [133, 104] width 0 height 4
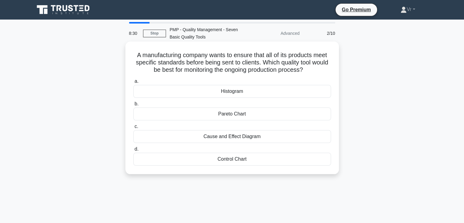
click at [235, 162] on div "Control Chart" at bounding box center [232, 158] width 198 height 13
click at [133, 151] on input "d. Control Chart" at bounding box center [133, 149] width 0 height 4
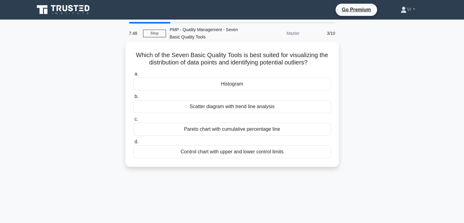
click at [225, 86] on div "Histogram" at bounding box center [232, 83] width 198 height 13
click at [133, 76] on input "a. Histogram" at bounding box center [133, 74] width 0 height 4
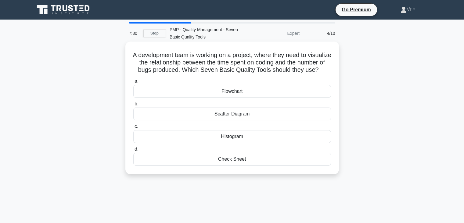
click at [249, 120] on div "Scatter Diagram" at bounding box center [232, 113] width 198 height 13
click at [133, 106] on input "b. Scatter Diagram" at bounding box center [133, 104] width 0 height 4
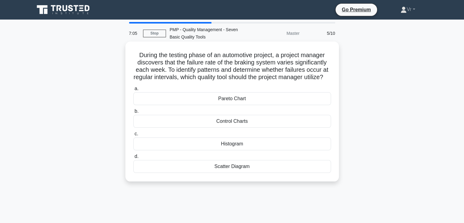
click at [234, 127] on div "Control Charts" at bounding box center [232, 121] width 198 height 13
click at [133, 113] on input "b. Control Charts" at bounding box center [133, 111] width 0 height 4
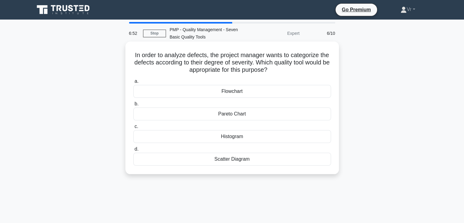
click at [231, 138] on div "Histogram" at bounding box center [232, 136] width 198 height 13
click at [133, 128] on input "c. Histogram" at bounding box center [133, 126] width 0 height 4
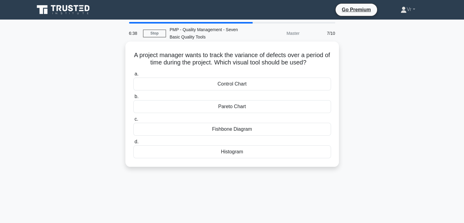
click at [233, 153] on div "Histogram" at bounding box center [232, 151] width 198 height 13
click at [133, 144] on input "d. Histogram" at bounding box center [133, 142] width 0 height 4
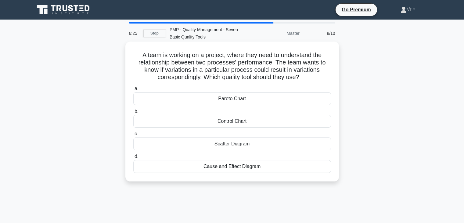
click at [231, 146] on div "Scatter Diagram" at bounding box center [232, 143] width 198 height 13
click at [133, 136] on input "c. Scatter Diagram" at bounding box center [133, 134] width 0 height 4
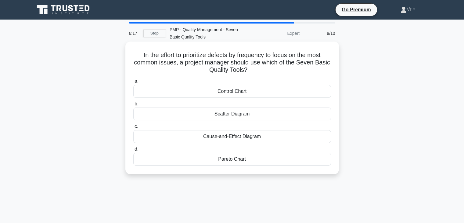
click at [240, 162] on div "Pareto Chart" at bounding box center [232, 158] width 198 height 13
click at [133, 151] on input "d. Pareto Chart" at bounding box center [133, 149] width 0 height 4
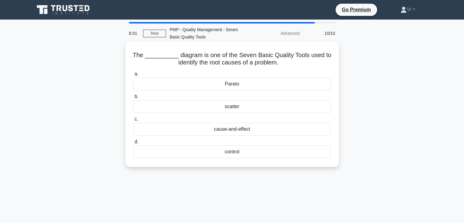
click at [240, 131] on div "cause-and-effect" at bounding box center [232, 129] width 198 height 13
click at [133, 121] on input "c. cause-and-effect" at bounding box center [133, 119] width 0 height 4
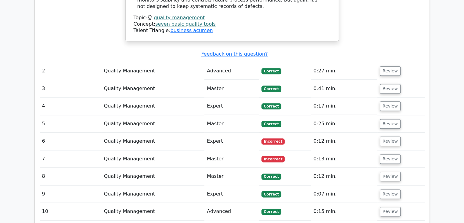
scroll to position [640, 0]
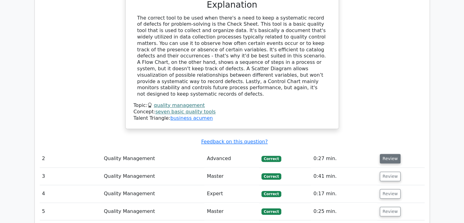
click at [389, 154] on button "Review" at bounding box center [390, 158] width 21 height 9
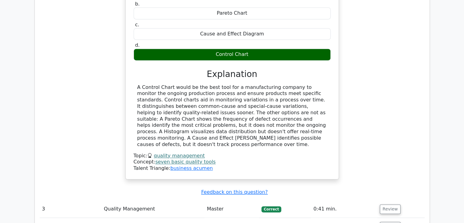
scroll to position [945, 0]
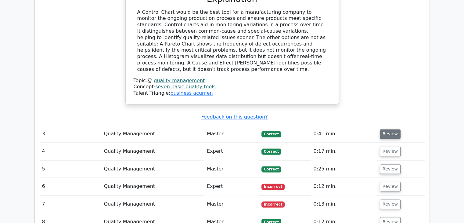
click at [388, 129] on button "Review" at bounding box center [390, 133] width 21 height 9
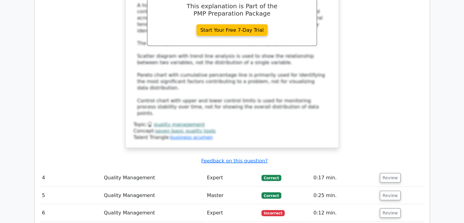
scroll to position [1250, 0]
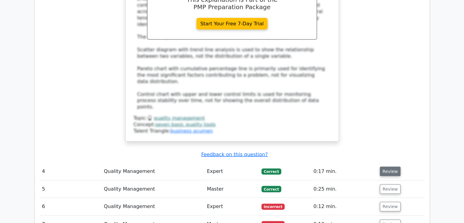
click at [386, 167] on button "Review" at bounding box center [390, 171] width 21 height 9
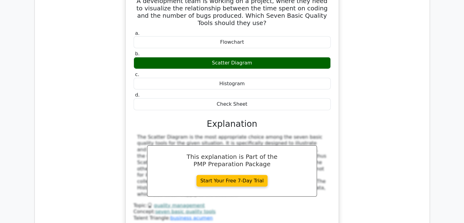
scroll to position [1525, 0]
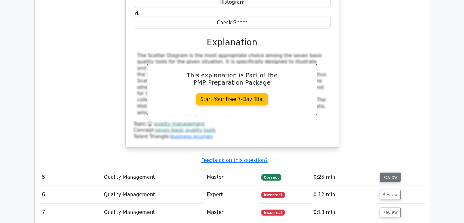
click at [392, 172] on button "Review" at bounding box center [390, 176] width 21 height 9
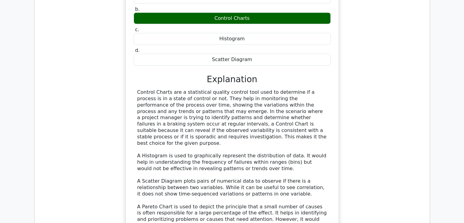
scroll to position [1860, 0]
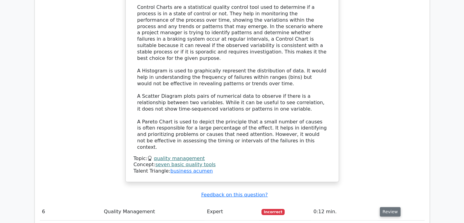
click at [392, 207] on button "Review" at bounding box center [390, 211] width 21 height 9
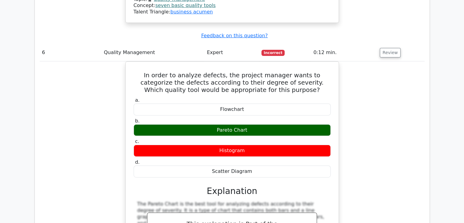
scroll to position [2104, 0]
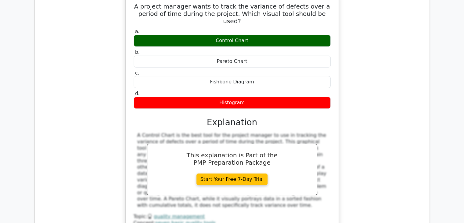
scroll to position [2409, 0]
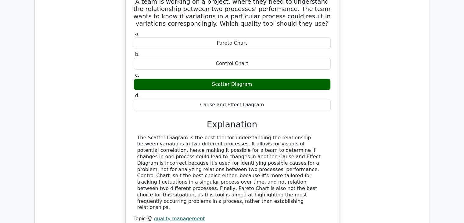
scroll to position [2745, 0]
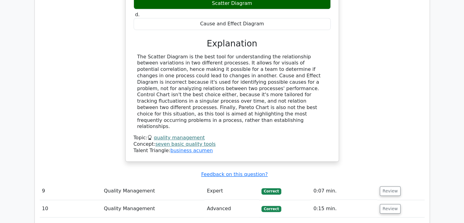
drag, startPoint x: 389, startPoint y: 49, endPoint x: 388, endPoint y: 55, distance: 5.6
click at [388, 182] on td "Review" at bounding box center [400, 190] width 47 height 17
click at [387, 182] on td "Review" at bounding box center [400, 190] width 47 height 17
click at [388, 186] on button "Review" at bounding box center [390, 190] width 21 height 9
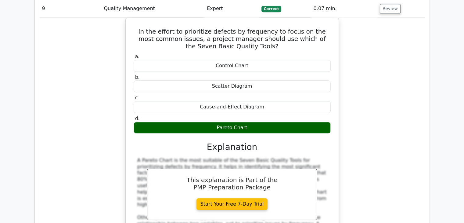
scroll to position [2928, 0]
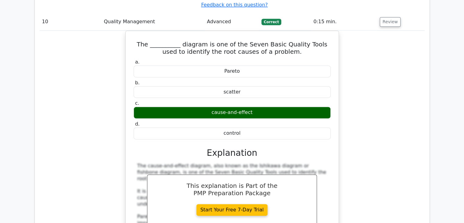
scroll to position [3416, 0]
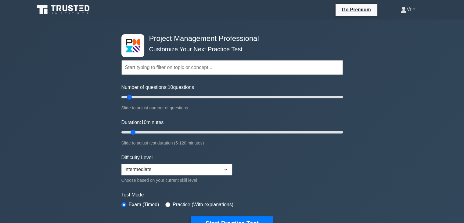
click at [411, 10] on link "Vr" at bounding box center [408, 9] width 44 height 12
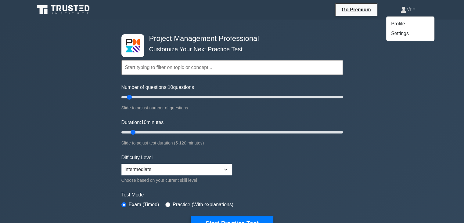
click at [148, 70] on input "text" at bounding box center [231, 67] width 221 height 15
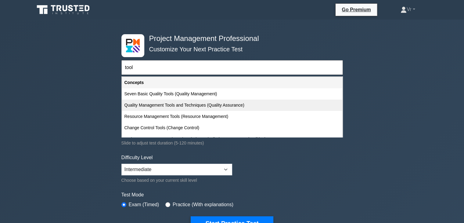
click at [181, 105] on div "Quality Management Tools and Techniques (Quality Assurance)" at bounding box center [232, 104] width 220 height 11
type input "Quality Management Tools and Techniques (Quality Assurance)"
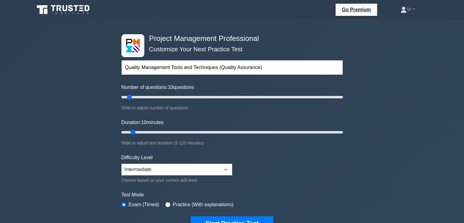
scroll to position [30, 0]
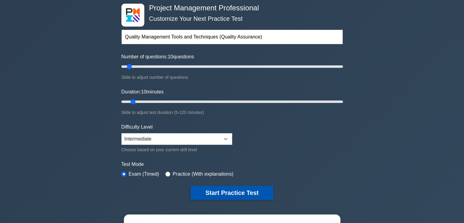
click at [246, 194] on button "Start Practice Test" at bounding box center [232, 192] width 82 height 14
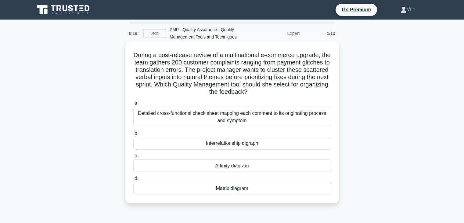
click at [265, 119] on div "Detailed cross-functional check sheet mapping each comment to its originating p…" at bounding box center [232, 117] width 198 height 20
click at [133, 105] on input "a. Detailed cross-functional check sheet mapping each comment to its originatin…" at bounding box center [133, 103] width 0 height 4
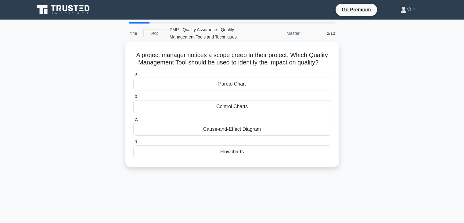
click at [238, 130] on div "Cause-and-Effect Diagram" at bounding box center [232, 129] width 198 height 13
click at [133, 121] on input "c. Cause-and-Effect Diagram" at bounding box center [133, 119] width 0 height 4
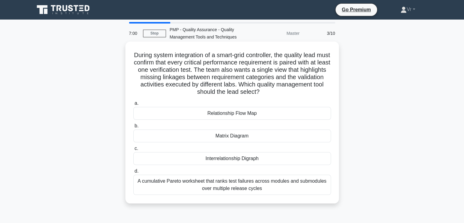
click at [245, 189] on div "A cumulative Pareto worksheet that ranks test failures across modules and submo…" at bounding box center [232, 184] width 198 height 20
click at [133, 173] on input "d. A cumulative Pareto worksheet that ranks test failures across modules and su…" at bounding box center [133, 171] width 0 height 4
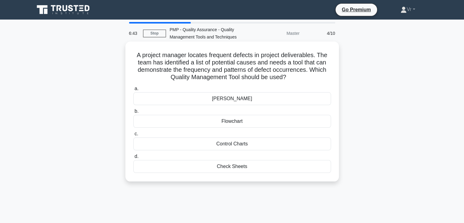
click at [255, 101] on div "Ishikawa Diagram" at bounding box center [232, 98] width 198 height 13
click at [133, 91] on input "a. Ishikawa Diagram" at bounding box center [133, 89] width 0 height 4
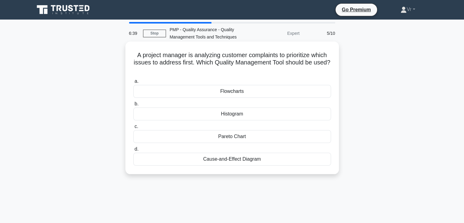
click at [245, 138] on div "Pareto Chart" at bounding box center [232, 136] width 198 height 13
click at [133, 128] on input "c. Pareto Chart" at bounding box center [133, 126] width 0 height 4
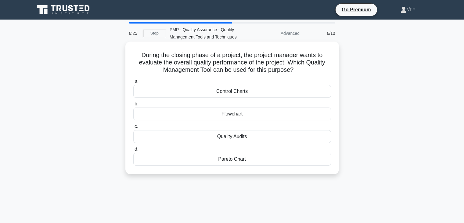
click at [249, 91] on div "Control Charts" at bounding box center [232, 91] width 198 height 13
click at [133, 83] on input "a. Control Charts" at bounding box center [133, 81] width 0 height 4
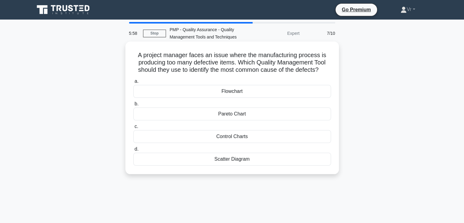
click at [250, 138] on div "Control Charts" at bounding box center [232, 136] width 198 height 13
click at [133, 128] on input "c. Control Charts" at bounding box center [133, 126] width 0 height 4
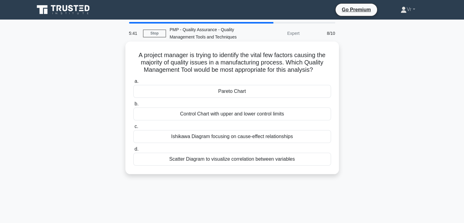
click at [262, 140] on div "Ishikawa Diagram focusing on cause-effect relationships" at bounding box center [232, 136] width 198 height 13
click at [133, 128] on input "c. Ishikawa Diagram focusing on cause-effect relationships" at bounding box center [133, 126] width 0 height 4
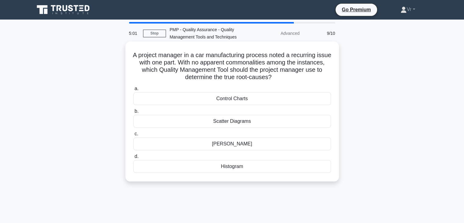
click at [248, 170] on div "Histogram" at bounding box center [232, 166] width 198 height 13
click at [133, 158] on input "d. Histogram" at bounding box center [133, 156] width 0 height 4
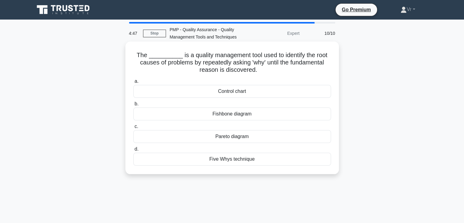
click at [241, 159] on div "Five Whys technique" at bounding box center [232, 158] width 198 height 13
click at [133, 151] on input "d. Five Whys technique" at bounding box center [133, 149] width 0 height 4
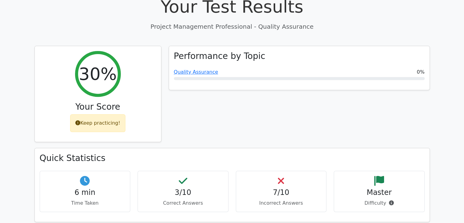
scroll to position [183, 0]
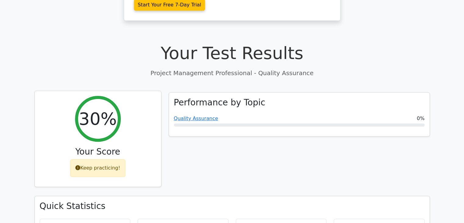
click at [101, 159] on div "Keep practicing!" at bounding box center [97, 168] width 55 height 18
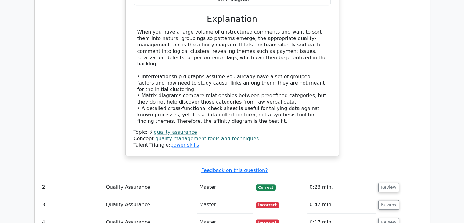
scroll to position [671, 0]
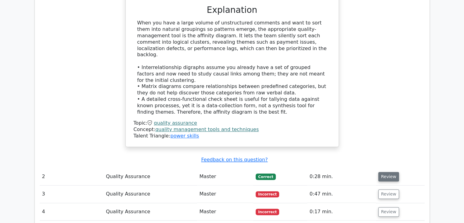
click at [379, 172] on button "Review" at bounding box center [388, 176] width 21 height 9
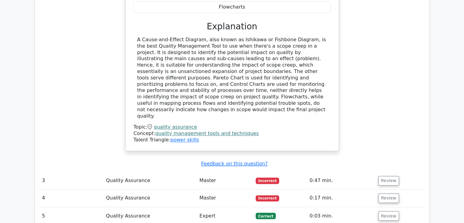
scroll to position [1006, 0]
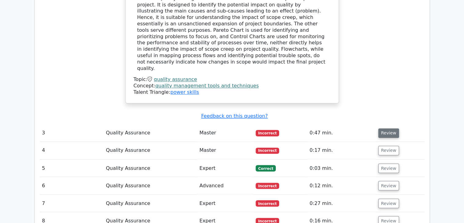
click at [389, 128] on button "Review" at bounding box center [388, 132] width 21 height 9
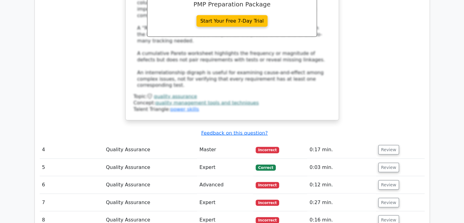
scroll to position [1311, 0]
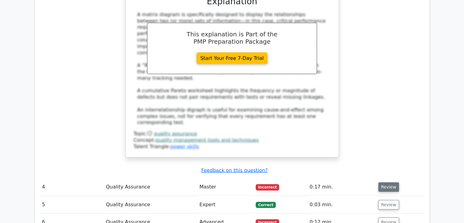
click at [384, 182] on button "Review" at bounding box center [388, 186] width 21 height 9
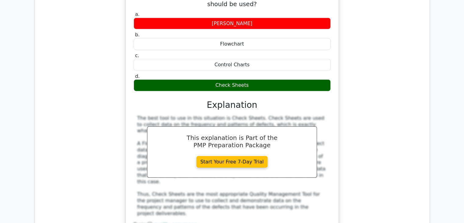
scroll to position [1586, 0]
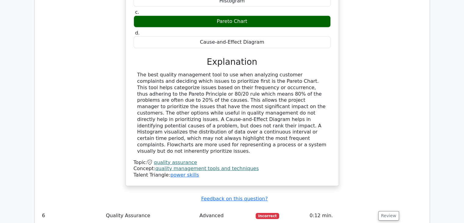
scroll to position [1952, 0]
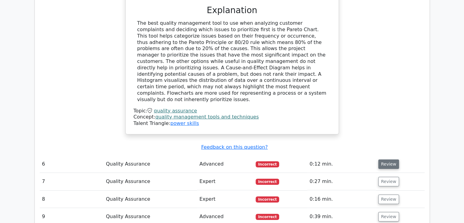
click at [393, 159] on button "Review" at bounding box center [388, 163] width 21 height 9
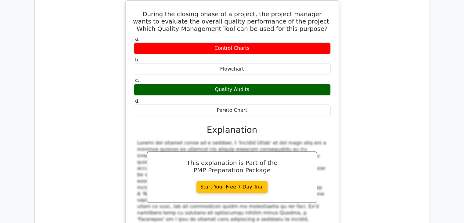
scroll to position [2135, 0]
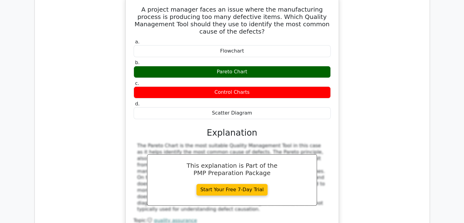
scroll to position [2501, 0]
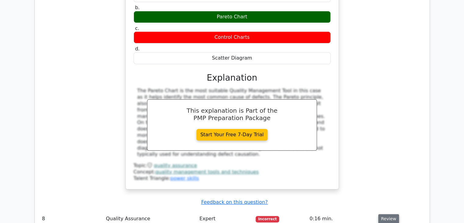
click at [383, 214] on button "Review" at bounding box center [388, 218] width 21 height 9
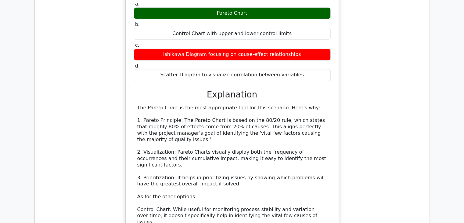
scroll to position [2806, 0]
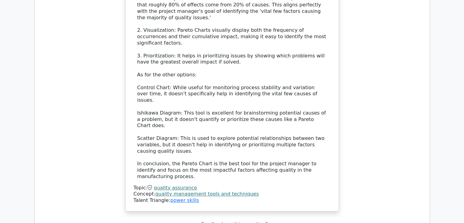
scroll to position [2897, 0]
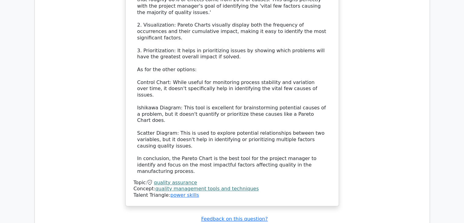
drag, startPoint x: 215, startPoint y: 71, endPoint x: 290, endPoint y: 86, distance: 76.7
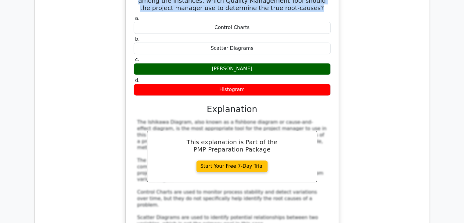
scroll to position [3172, 0]
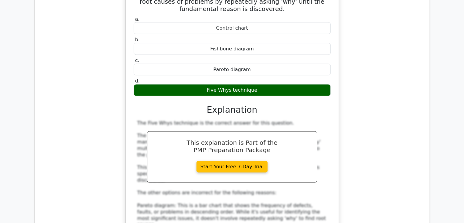
scroll to position [3690, 0]
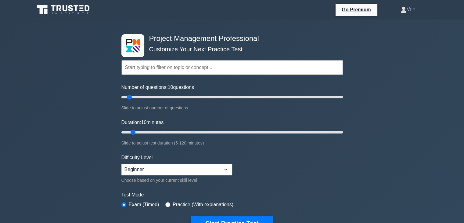
click at [156, 67] on input "text" at bounding box center [231, 67] width 221 height 15
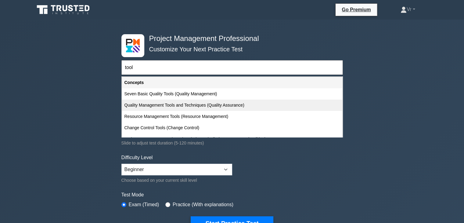
click at [203, 100] on div "Quality Management Tools and Techniques (Quality Assurance)" at bounding box center [232, 104] width 220 height 11
type input "Quality Management Tools and Techniques (Quality Assurance)"
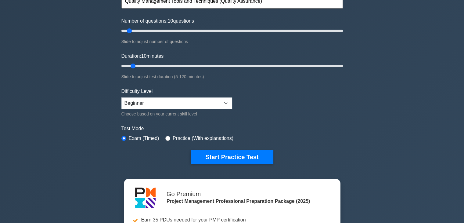
scroll to position [122, 0]
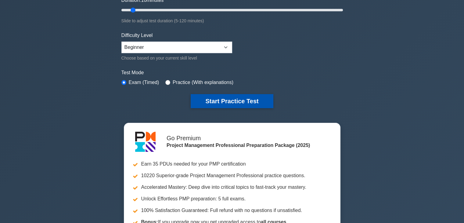
click at [242, 103] on button "Start Practice Test" at bounding box center [232, 101] width 82 height 14
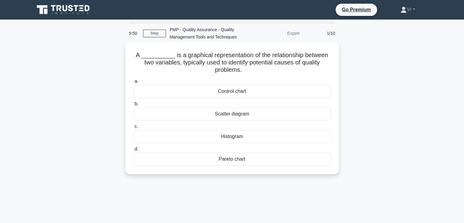
click at [243, 114] on div "Scatter diagram" at bounding box center [232, 113] width 198 height 13
click at [133, 106] on input "b. Scatter diagram" at bounding box center [133, 104] width 0 height 4
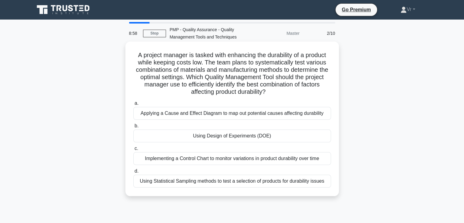
click at [271, 181] on div "Using Statistical Sampling methods to test a selection of products for durabili…" at bounding box center [232, 180] width 198 height 13
click at [133, 173] on input "d. Using Statistical Sampling methods to test a selection of products for durab…" at bounding box center [133, 171] width 0 height 4
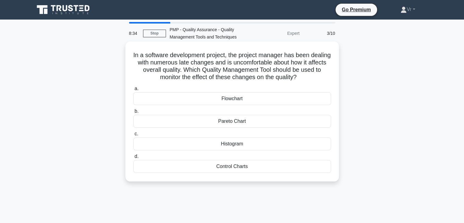
click at [243, 169] on div "Control Charts" at bounding box center [232, 166] width 198 height 13
click at [133, 158] on input "d. Control Charts" at bounding box center [133, 156] width 0 height 4
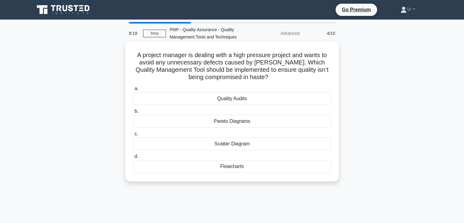
click at [253, 102] on div "Quality Audits" at bounding box center [232, 98] width 198 height 13
click at [133, 91] on input "a. Quality Audits" at bounding box center [133, 89] width 0 height 4
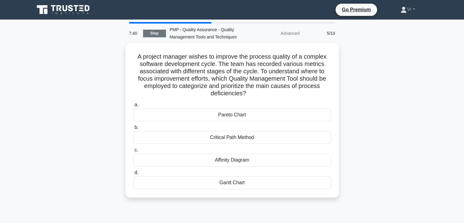
click at [160, 30] on link "Stop" at bounding box center [154, 34] width 23 height 8
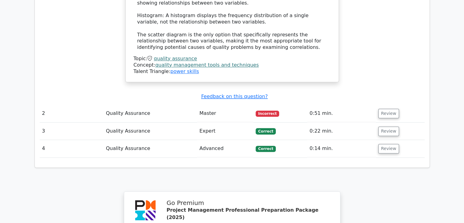
scroll to position [793, 0]
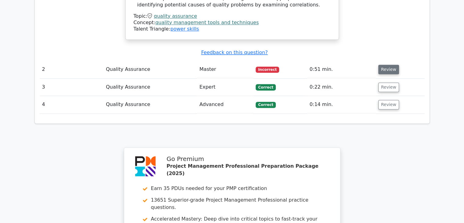
click at [390, 65] on button "Review" at bounding box center [388, 69] width 21 height 9
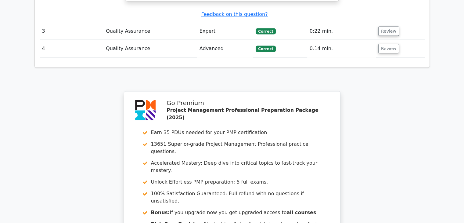
scroll to position [1037, 0]
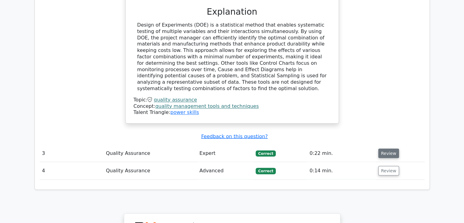
click at [387, 148] on button "Review" at bounding box center [388, 152] width 21 height 9
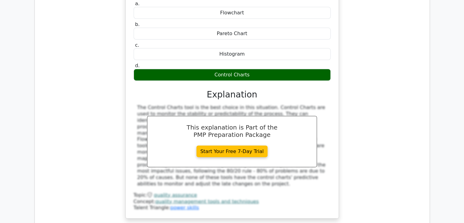
scroll to position [1250, 0]
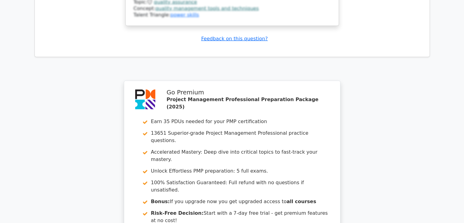
scroll to position [1793, 0]
